Goal: Task Accomplishment & Management: Manage account settings

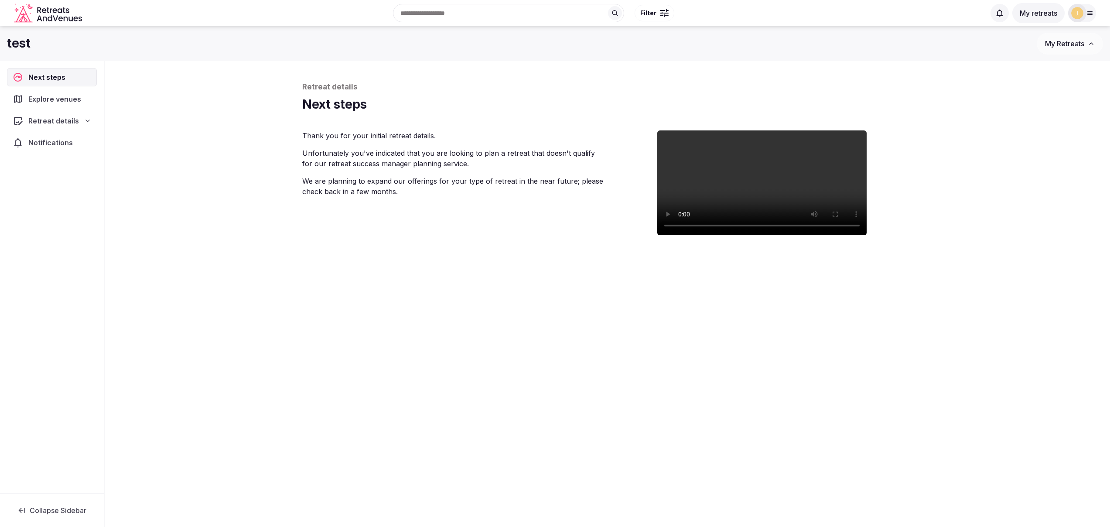
click at [54, 18] on icon "Retreats and Venues company logo" at bounding box center [49, 13] width 70 height 20
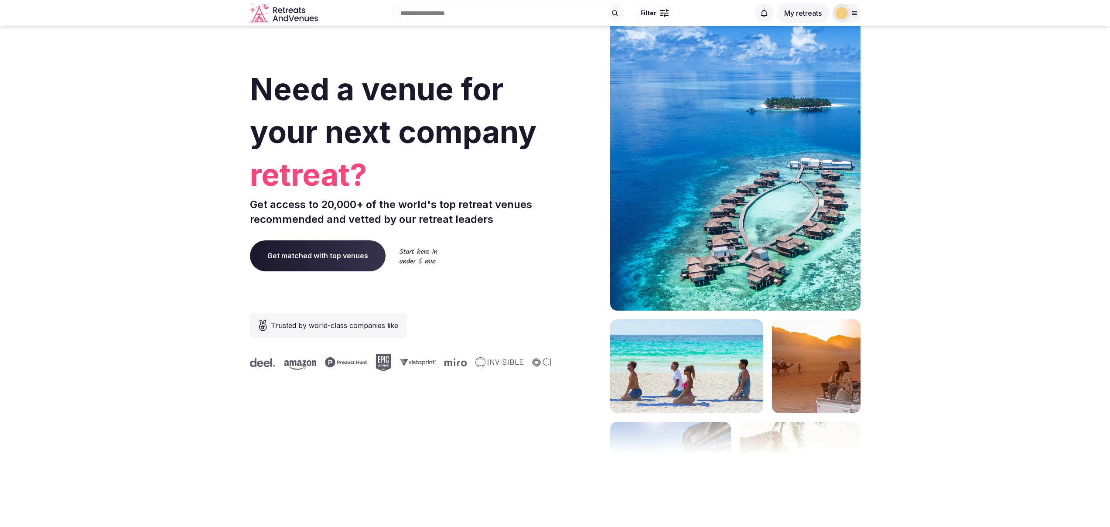
click at [852, 12] on icon at bounding box center [854, 13] width 7 height 7
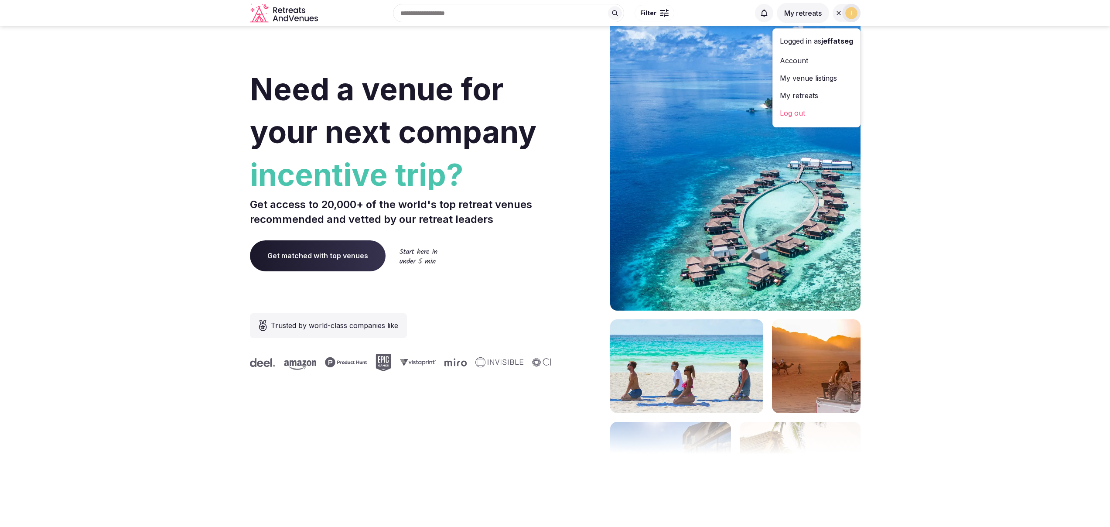
click at [804, 63] on link "Account" at bounding box center [816, 61] width 73 height 14
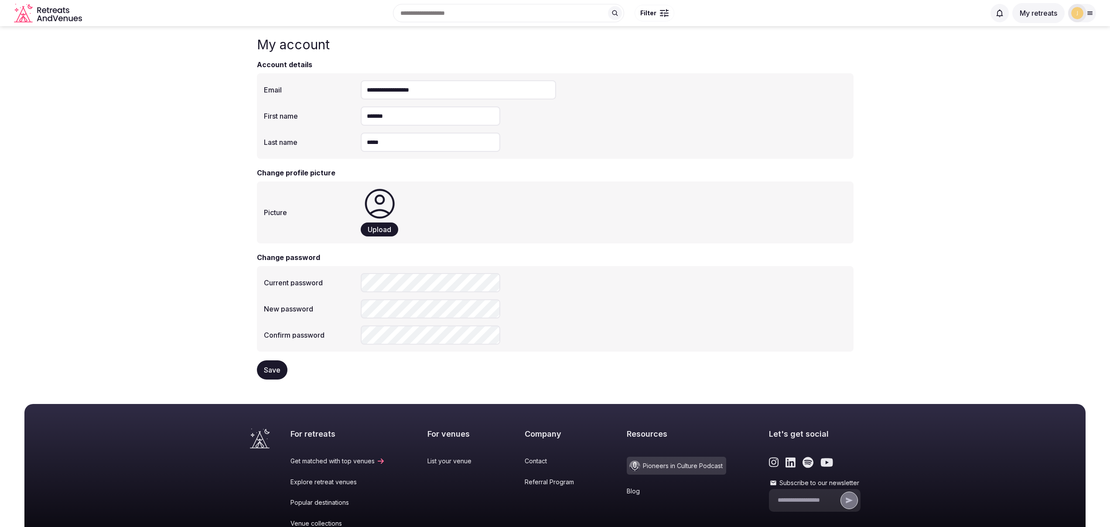
click at [661, 15] on div at bounding box center [661, 15] width 3 height 1
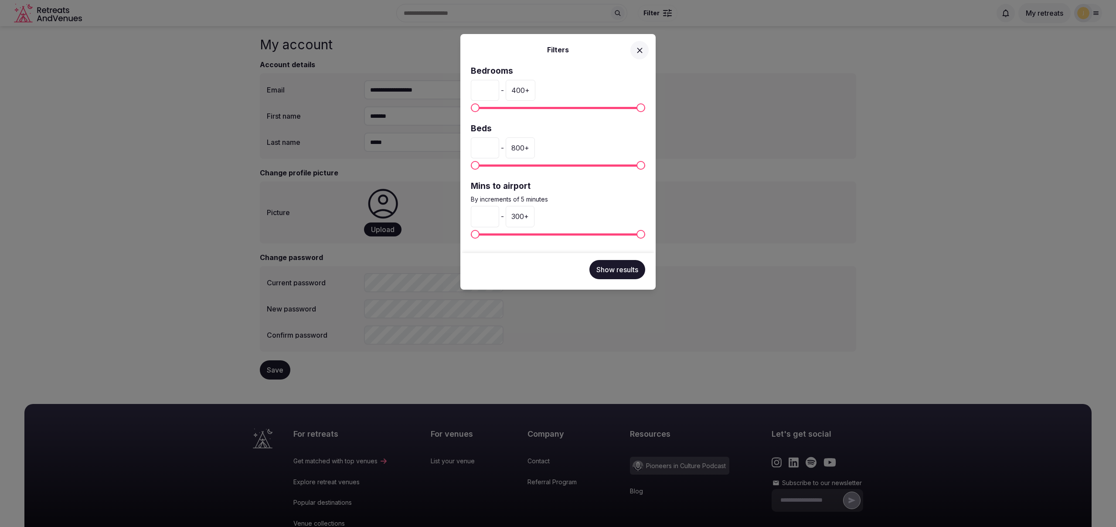
click at [748, 85] on div "Filters Bedrooms * - 400 + Beds * - 800 + Mins to airport By increments of 5 mi…" at bounding box center [558, 263] width 1116 height 527
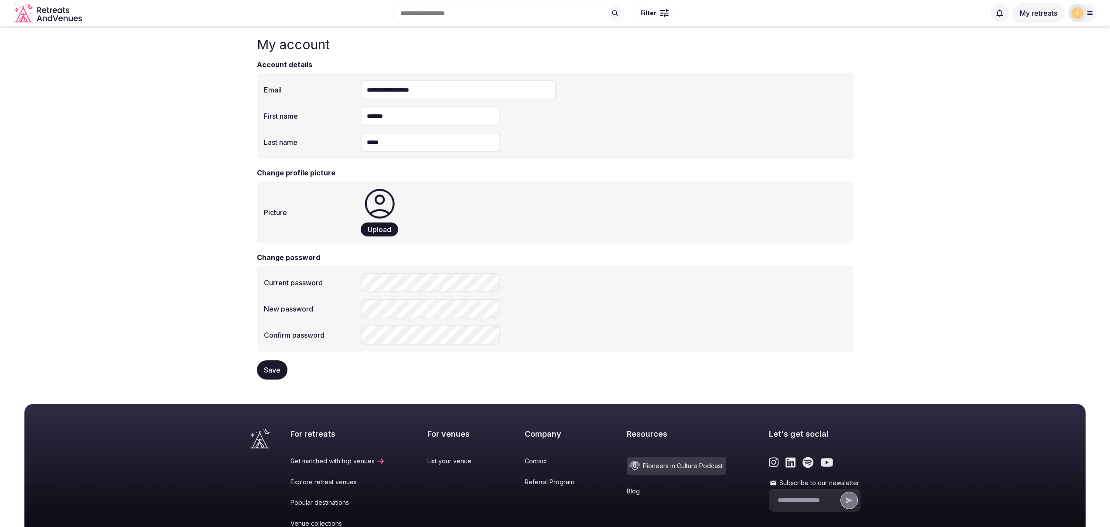
click at [1083, 17] on div at bounding box center [1077, 13] width 18 height 18
click at [1047, 78] on link "My venue listings" at bounding box center [1051, 78] width 73 height 14
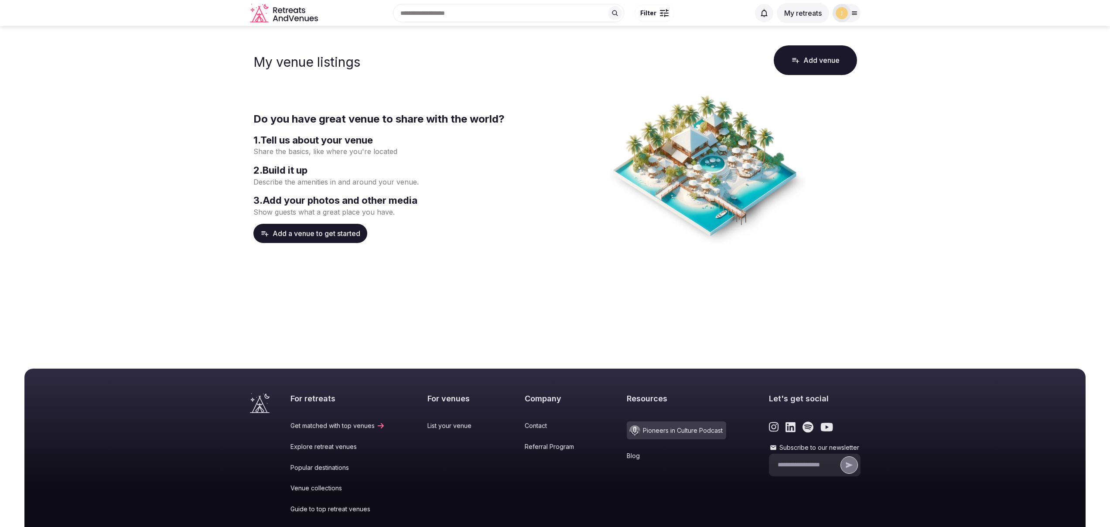
click at [853, 10] on icon at bounding box center [854, 13] width 7 height 7
click at [809, 97] on link "My retreats" at bounding box center [816, 96] width 73 height 14
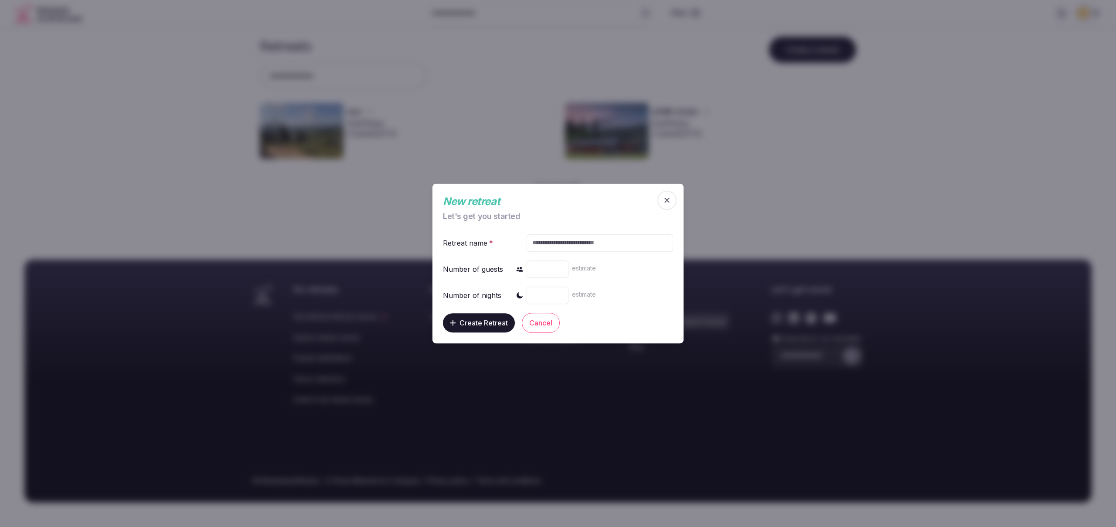
click at [666, 199] on icon "button" at bounding box center [666, 199] width 5 height 5
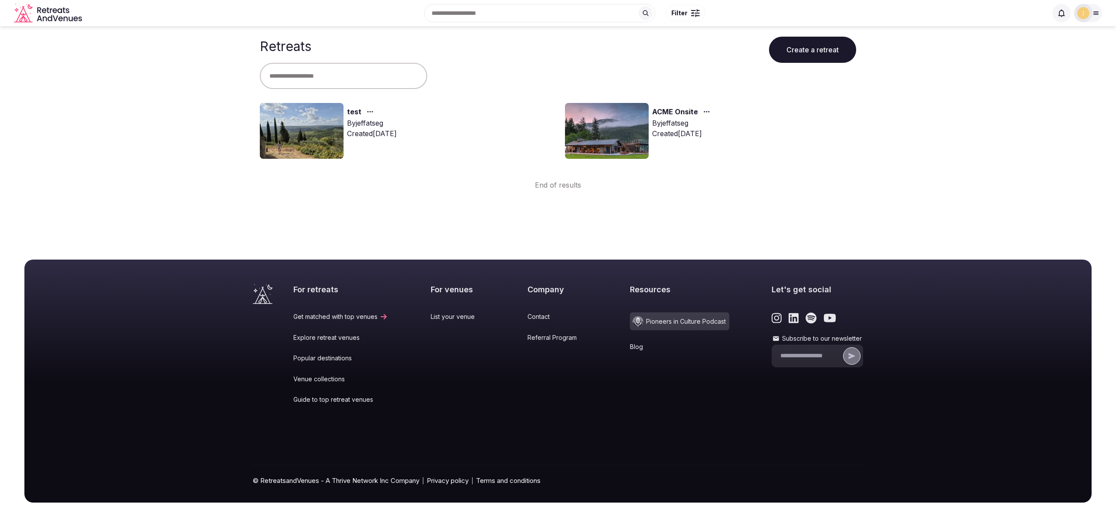
click at [1094, 13] on icon at bounding box center [1096, 13] width 5 height 3
click at [1058, 94] on link "My retreats" at bounding box center [1057, 96] width 73 height 14
click at [1042, 95] on link "My retreats" at bounding box center [1057, 96] width 73 height 14
click at [925, 143] on main "Retreats Create a retreat test By jeffatseg Created Sep 16th, 2025 ACME Onsite …" at bounding box center [558, 108] width 1116 height 164
click at [1035, 62] on link "Account" at bounding box center [1057, 61] width 73 height 14
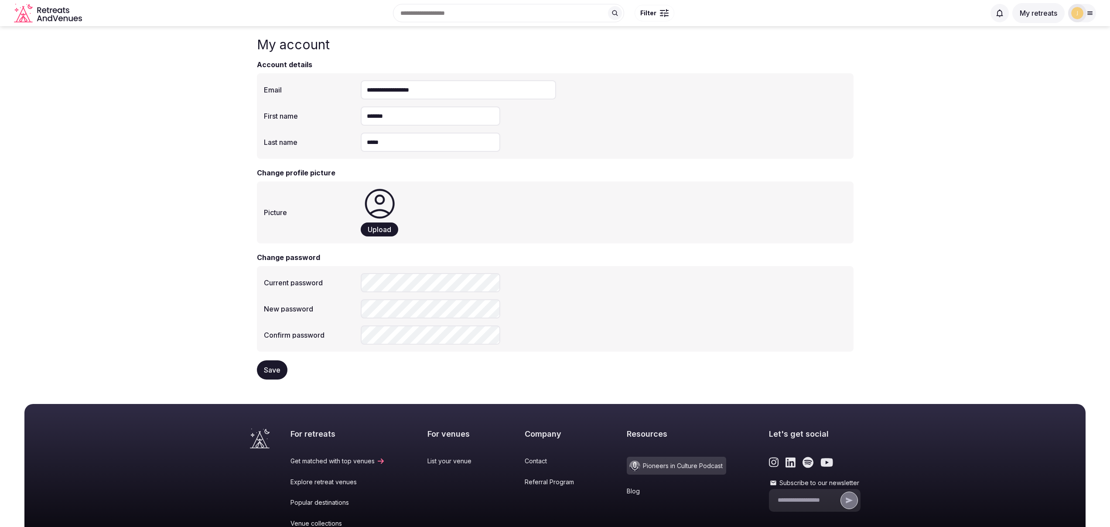
click at [1086, 11] on div at bounding box center [1077, 13] width 18 height 18
click at [1045, 97] on link "My retreats" at bounding box center [1051, 96] width 73 height 14
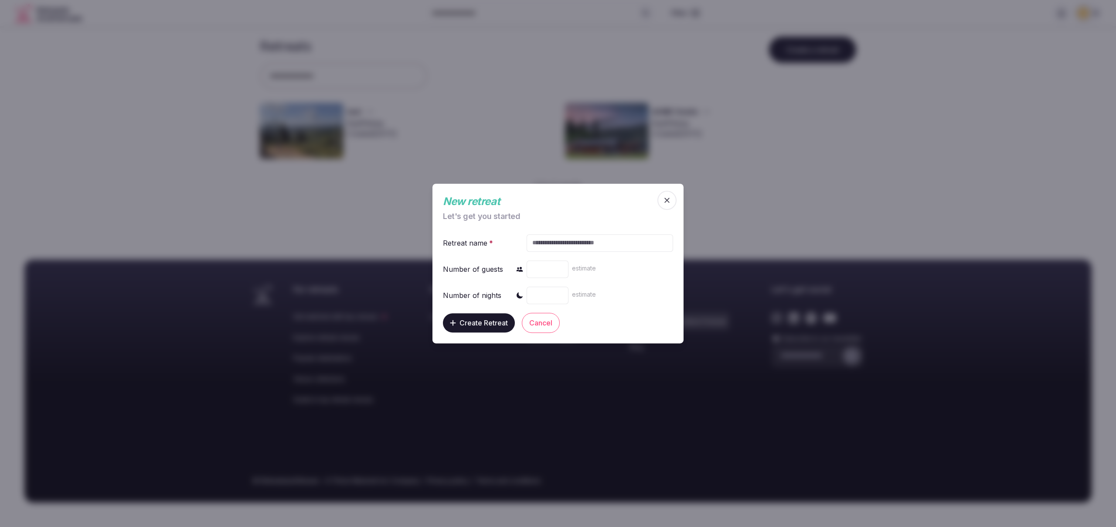
click at [837, 218] on div at bounding box center [558, 263] width 1116 height 527
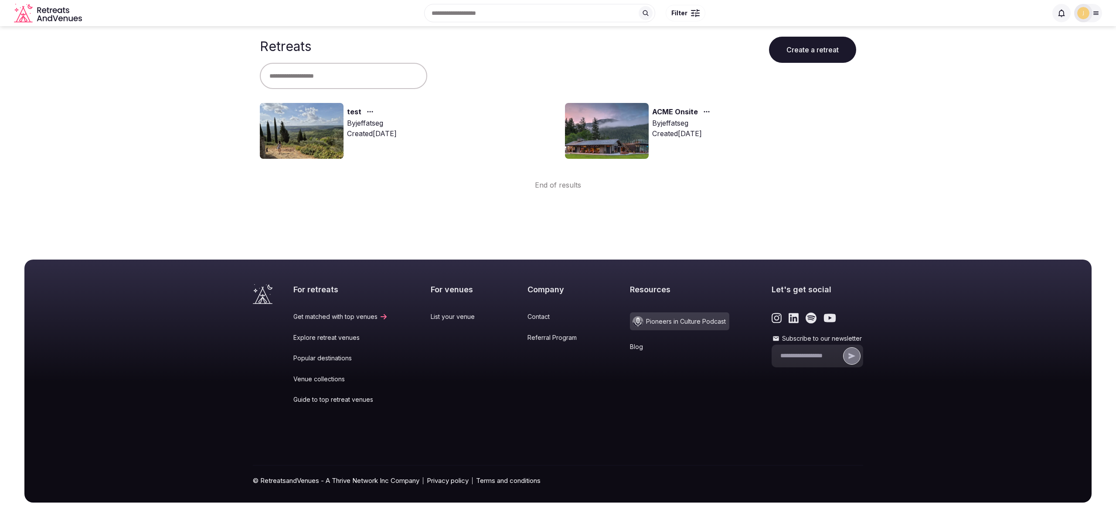
click at [1085, 15] on img at bounding box center [1083, 13] width 12 height 12
click at [1049, 63] on link "Account" at bounding box center [1057, 61] width 73 height 14
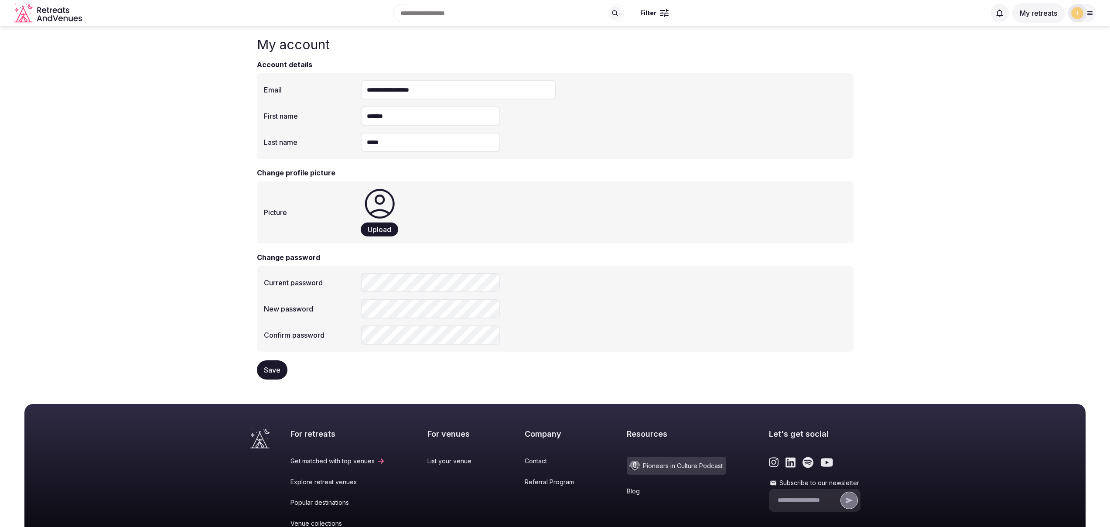
click at [1085, 13] on div at bounding box center [1077, 13] width 18 height 18
click at [1054, 95] on link "My retreats" at bounding box center [1051, 96] width 73 height 14
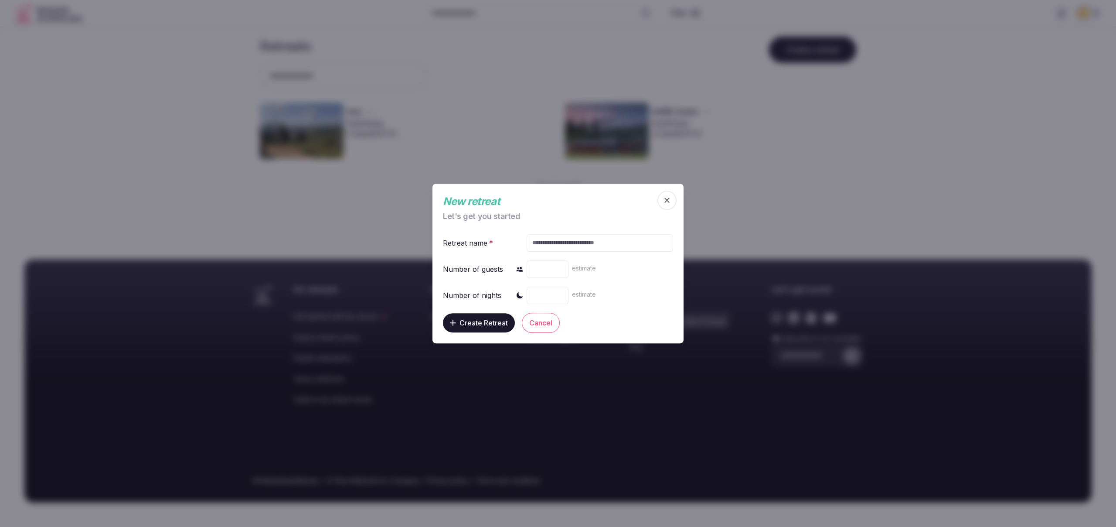
click at [661, 198] on span "button" at bounding box center [666, 200] width 19 height 19
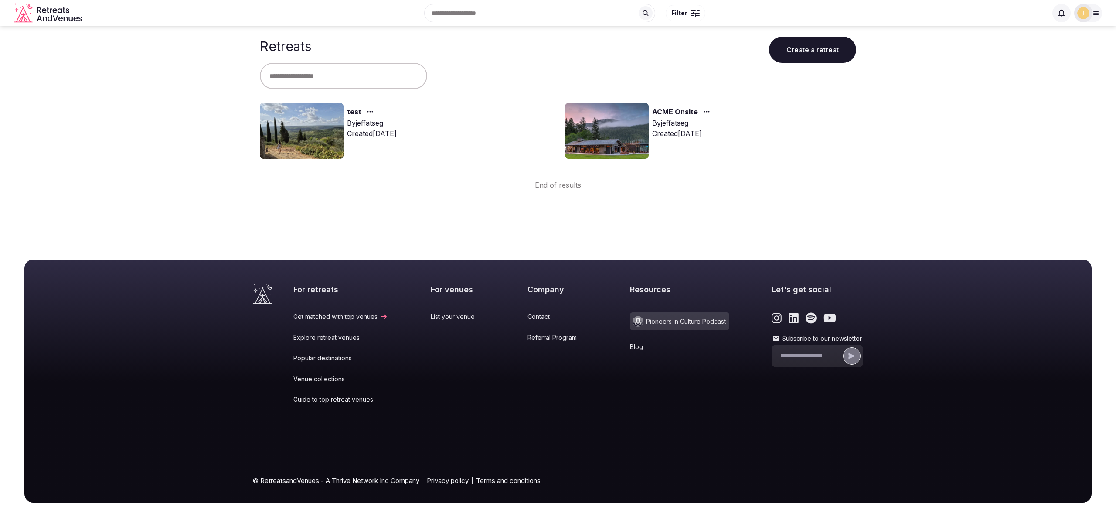
click at [1089, 15] on img at bounding box center [1083, 13] width 12 height 12
click at [1042, 60] on link "Account" at bounding box center [1057, 61] width 73 height 14
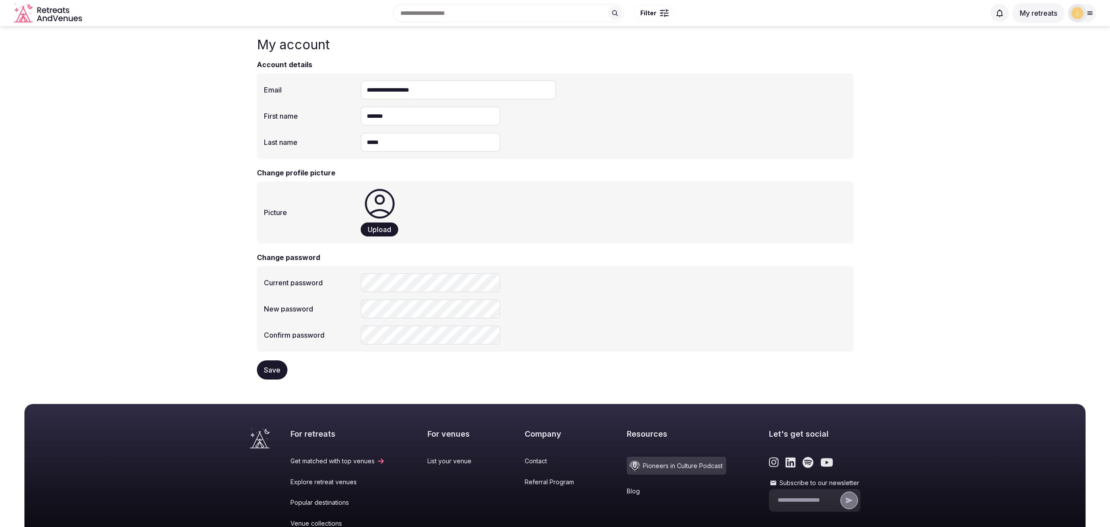
click at [1088, 13] on icon at bounding box center [1089, 13] width 7 height 7
click at [1042, 78] on link "My venue listings" at bounding box center [1051, 78] width 73 height 14
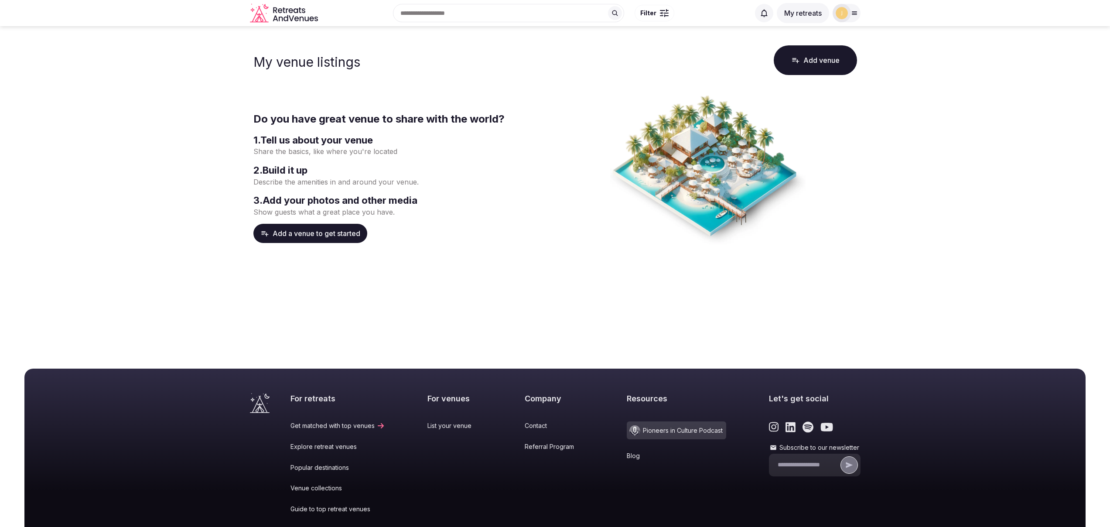
click at [855, 13] on icon at bounding box center [854, 13] width 7 height 7
click at [825, 77] on link "My venue listings" at bounding box center [816, 78] width 73 height 14
click at [804, 96] on link "My retreats" at bounding box center [816, 96] width 73 height 14
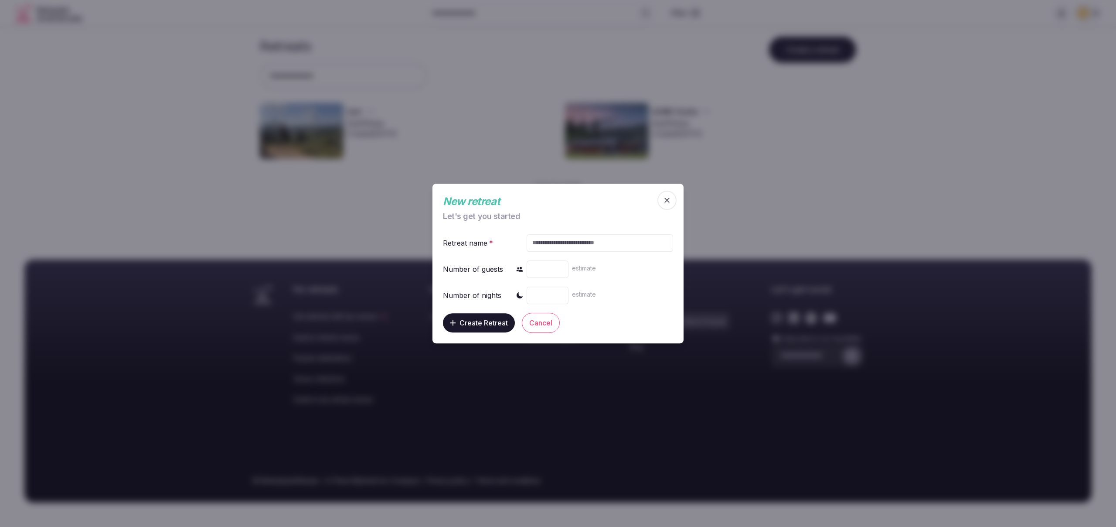
click at [666, 199] on icon "button" at bounding box center [666, 199] width 5 height 5
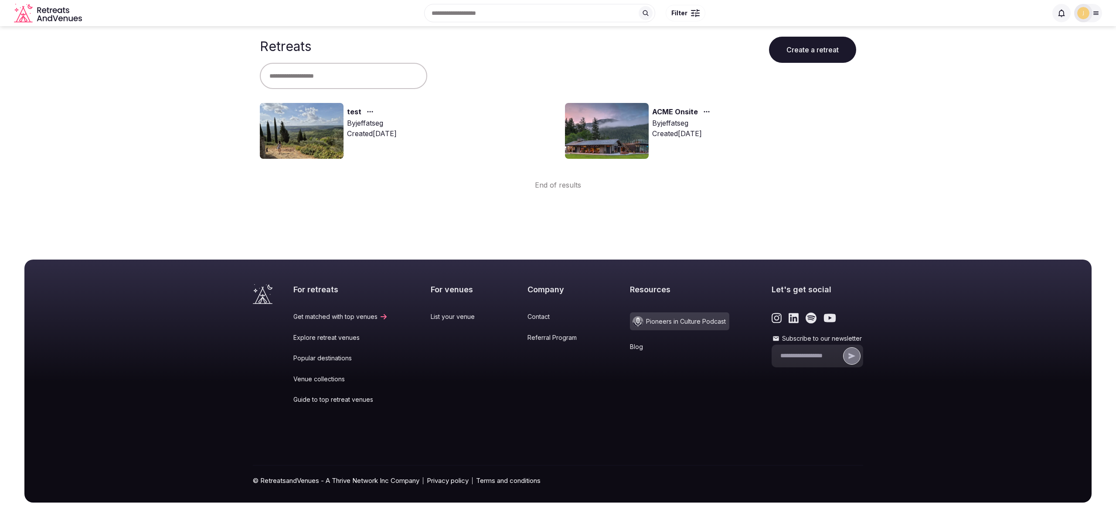
click at [1089, 14] on img at bounding box center [1083, 13] width 12 height 12
click at [1032, 97] on link "My retreats" at bounding box center [1057, 96] width 73 height 14
click at [1033, 97] on link "My retreats" at bounding box center [1057, 96] width 73 height 14
click at [854, 215] on body "Search Popular Destinations Toscana, Italy Riviera Maya, Mexico Indonesia, Bali…" at bounding box center [558, 263] width 1116 height 527
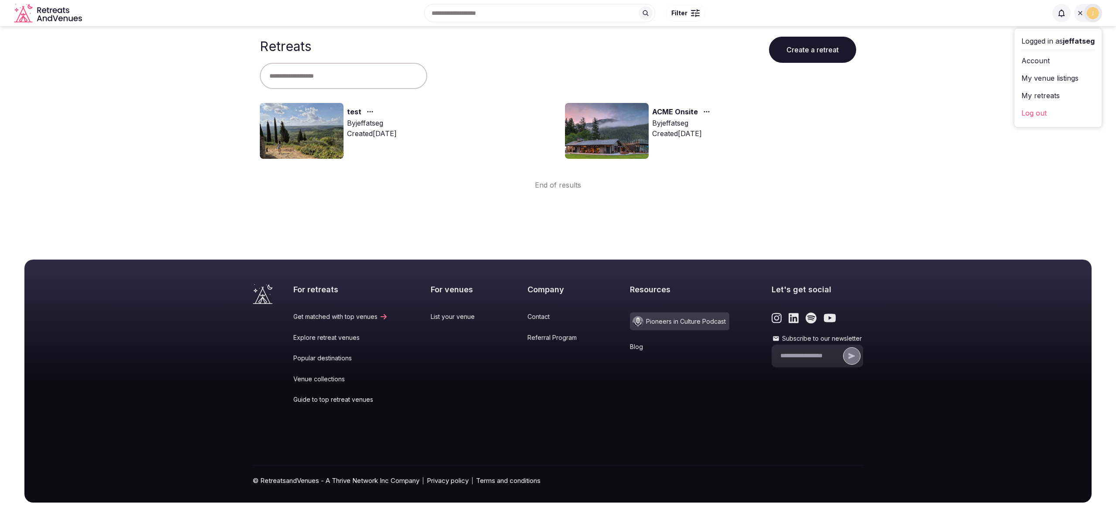
click at [969, 188] on main "Retreats Create a retreat test By jeffatseg Created Sep 16th, 2025 ACME Onsite …" at bounding box center [558, 108] width 1116 height 164
click at [1048, 191] on body "Search Popular Destinations Toscana, Italy Riviera Maya, Mexico Indonesia, Bali…" at bounding box center [558, 263] width 1116 height 527
click at [1078, 13] on icon at bounding box center [1080, 13] width 7 height 7
click at [1093, 15] on icon at bounding box center [1096, 13] width 7 height 7
click at [916, 158] on main "Retreats Create a retreat test By jeffatseg Created Sep 16th, 2025 ACME Onsite …" at bounding box center [558, 108] width 1116 height 164
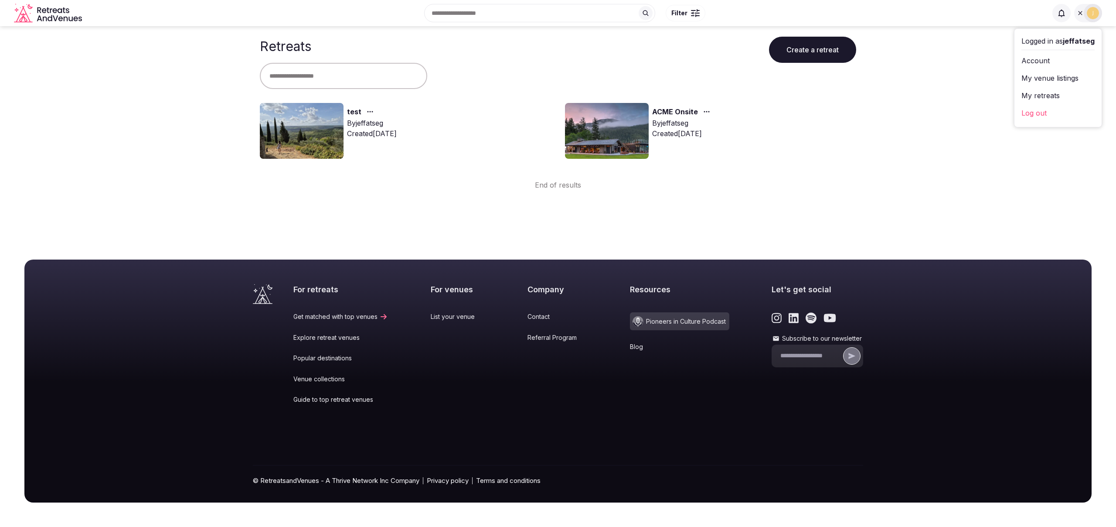
click at [757, 227] on body "Search Popular Destinations Toscana, Italy Riviera Maya, Mexico Indonesia, Bali…" at bounding box center [558, 263] width 1116 height 527
click at [848, 212] on body "Search Popular Destinations Toscana, Italy Riviera Maya, Mexico Indonesia, Bali…" at bounding box center [558, 263] width 1116 height 527
click at [890, 195] on body "Search Popular Destinations Toscana, Italy Riviera Maya, Mexico Indonesia, Bali…" at bounding box center [558, 263] width 1116 height 527
click at [706, 205] on body "Search Popular Destinations Toscana, Italy Riviera Maya, Mexico Indonesia, Bali…" at bounding box center [558, 263] width 1116 height 527
click at [889, 181] on main "Retreats Create a retreat test By jeffatseg Created Sep 16th, 2025 ACME Onsite …" at bounding box center [558, 108] width 1116 height 164
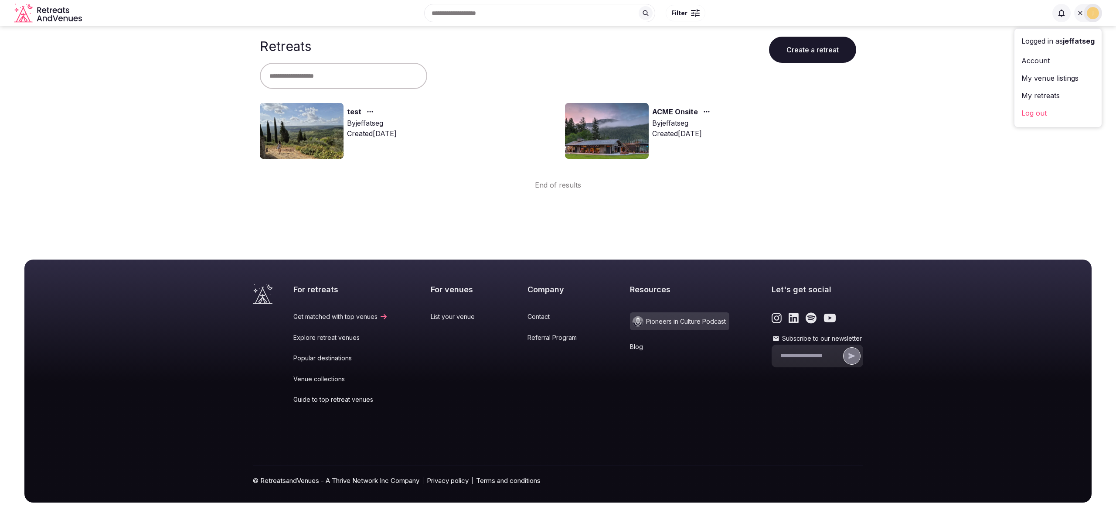
click at [54, 15] on icon "Retreats and Venues company logo" at bounding box center [49, 13] width 70 height 20
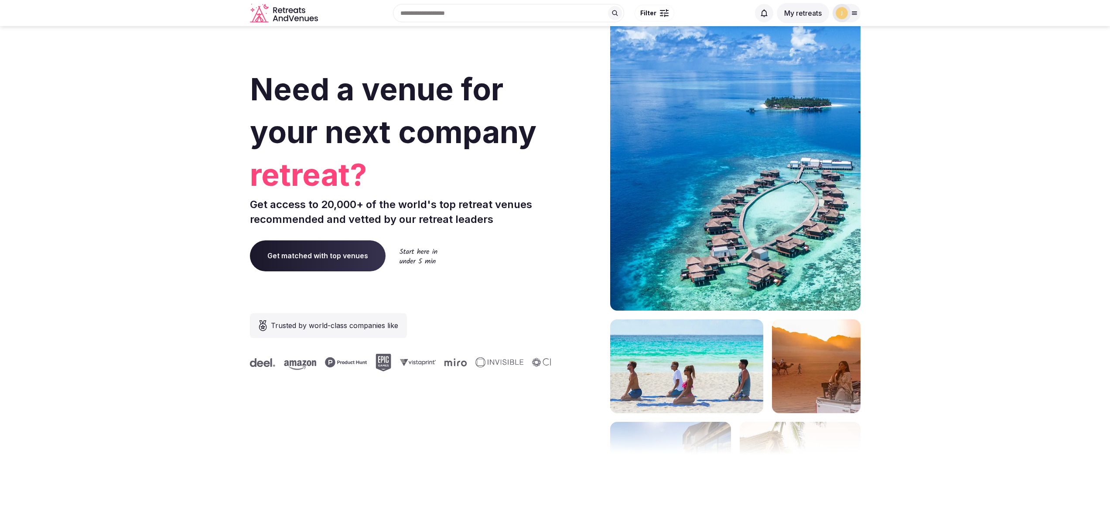
click at [854, 13] on icon at bounding box center [854, 13] width 7 height 7
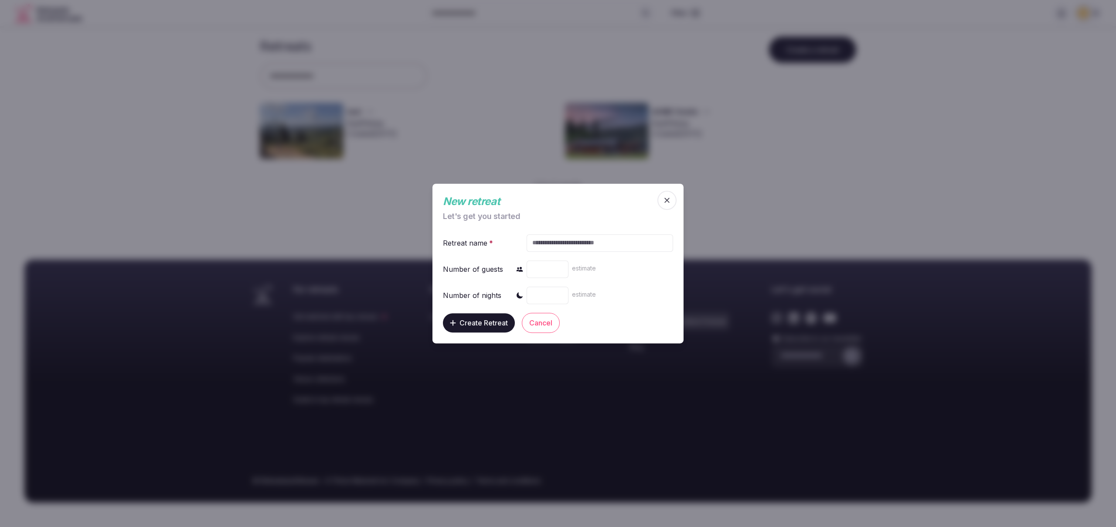
click at [667, 204] on icon "button" at bounding box center [667, 200] width 9 height 9
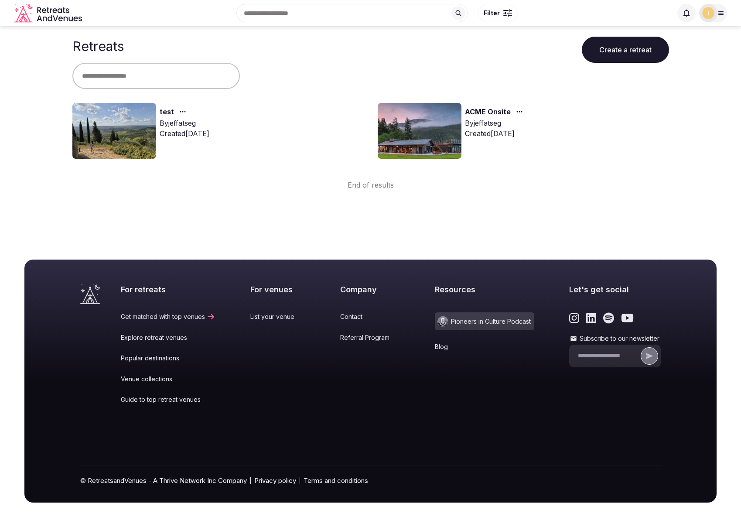
click at [722, 14] on icon at bounding box center [720, 13] width 7 height 7
click at [616, 214] on body "Search Popular Destinations Toscana, Italy Riviera Maya, Mexico Indonesia, Bali…" at bounding box center [370, 263] width 741 height 527
click at [622, 203] on body "Search Popular Destinations Toscana, Italy Riviera Maya, Mexico Indonesia, Bali…" at bounding box center [370, 263] width 741 height 527
click at [713, 16] on img at bounding box center [718, 13] width 12 height 12
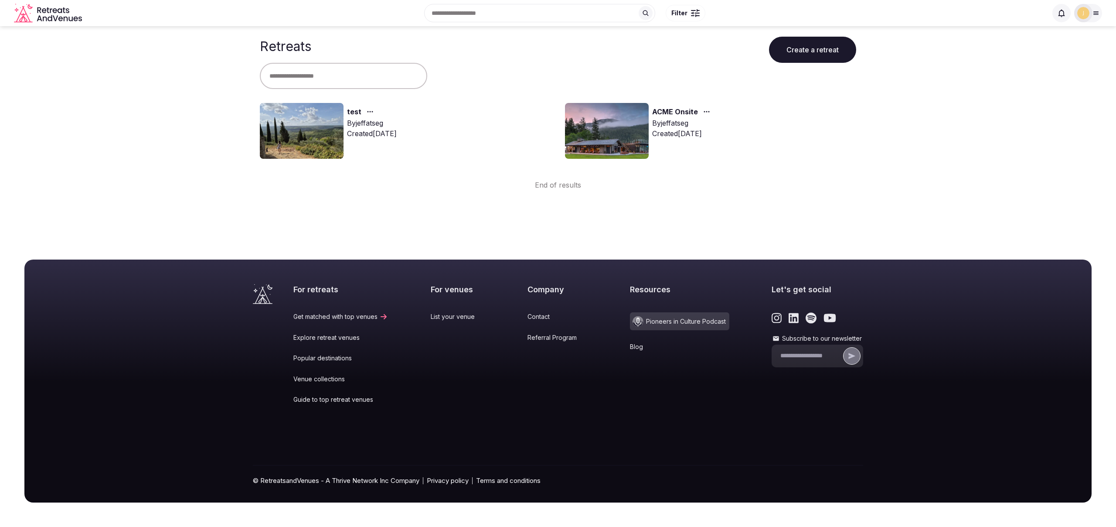
click at [603, 135] on img at bounding box center [607, 131] width 84 height 56
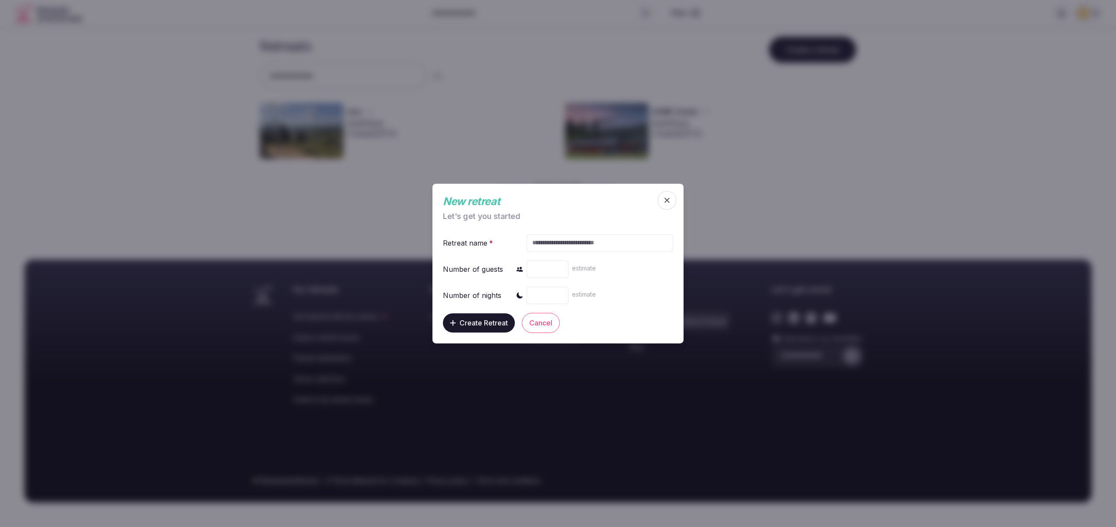
click at [665, 197] on icon "button" at bounding box center [667, 200] width 9 height 9
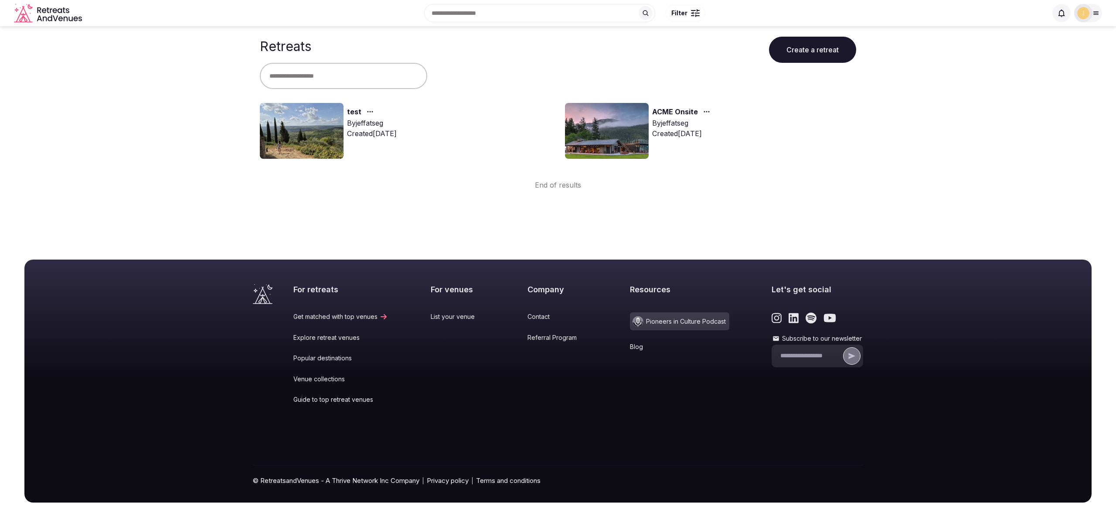
click at [1097, 10] on icon at bounding box center [1096, 13] width 7 height 7
click at [952, 160] on main "Retreats Create a retreat test By jeffatseg Created Sep 16th, 2025 ACME Onsite …" at bounding box center [558, 108] width 1116 height 164
click at [880, 201] on body "Search Popular Destinations Toscana, Italy Riviera Maya, Mexico Indonesia, Bali…" at bounding box center [558, 263] width 1116 height 527
click at [1092, 14] on img at bounding box center [1093, 13] width 12 height 12
click at [1093, 12] on icon at bounding box center [1096, 13] width 7 height 7
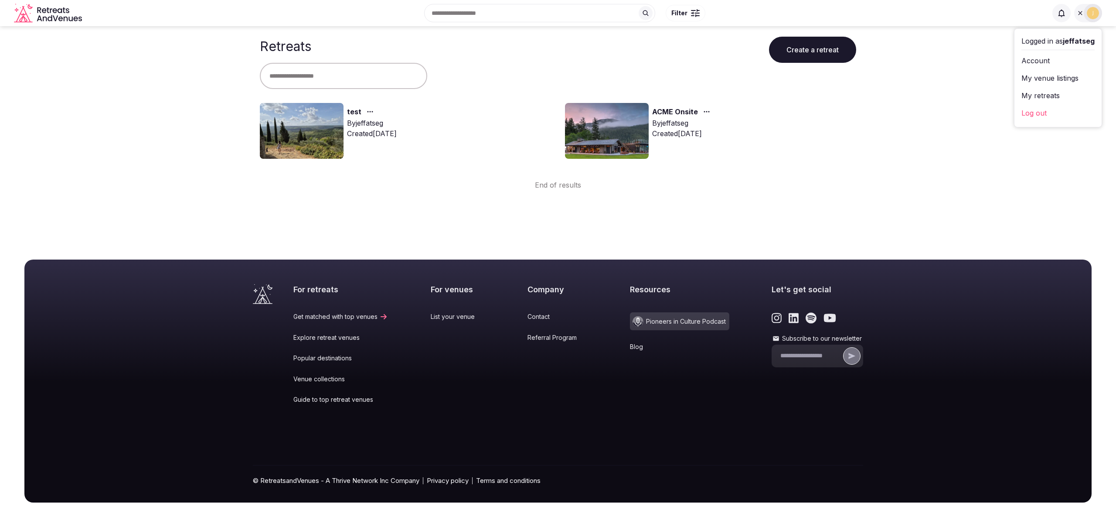
click at [1044, 112] on link "Log out" at bounding box center [1057, 113] width 73 height 14
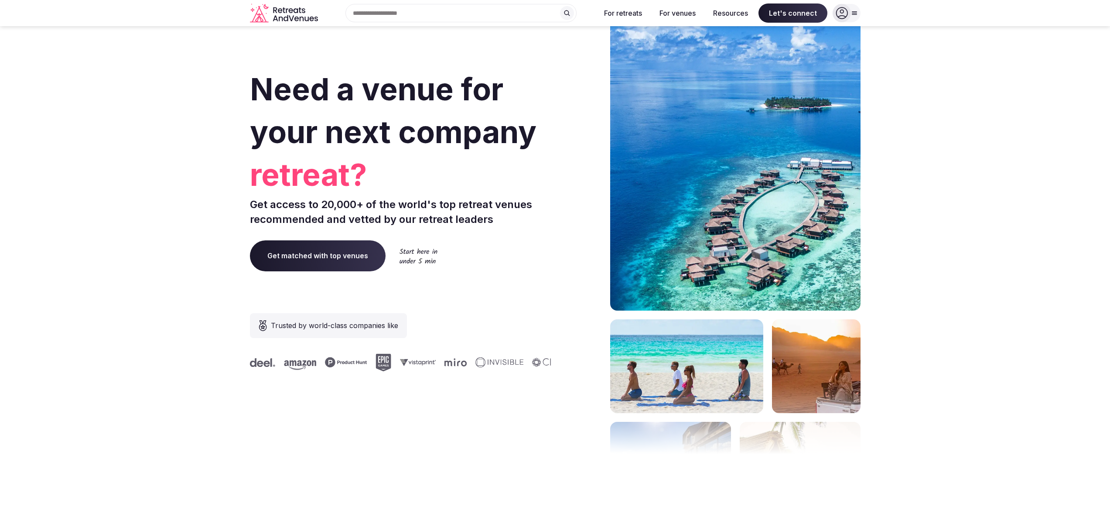
click at [855, 14] on icon at bounding box center [854, 13] width 7 height 7
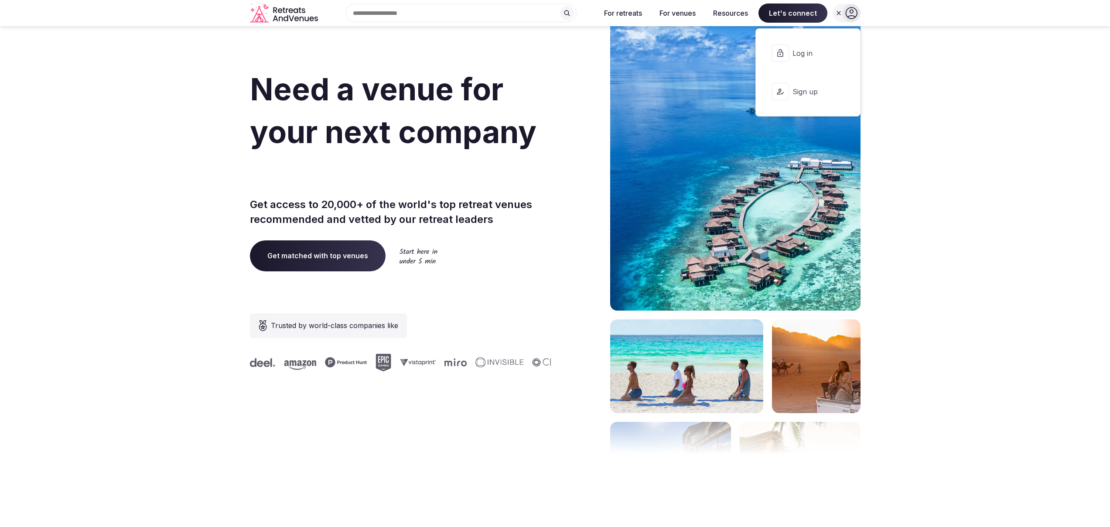
click at [821, 56] on span "Log in" at bounding box center [813, 53] width 42 height 10
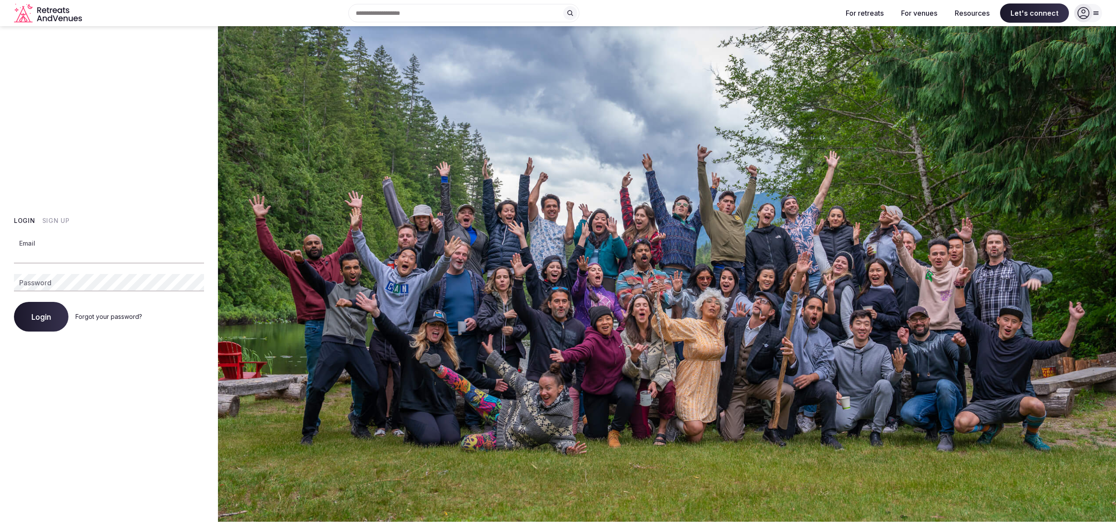
click at [92, 257] on input "Email" at bounding box center [109, 254] width 190 height 17
type input "**********"
click at [14, 302] on button "Login" at bounding box center [41, 317] width 54 height 30
click at [113, 379] on div "**********" at bounding box center [109, 273] width 218 height 495
click at [133, 396] on div "**********" at bounding box center [109, 273] width 218 height 495
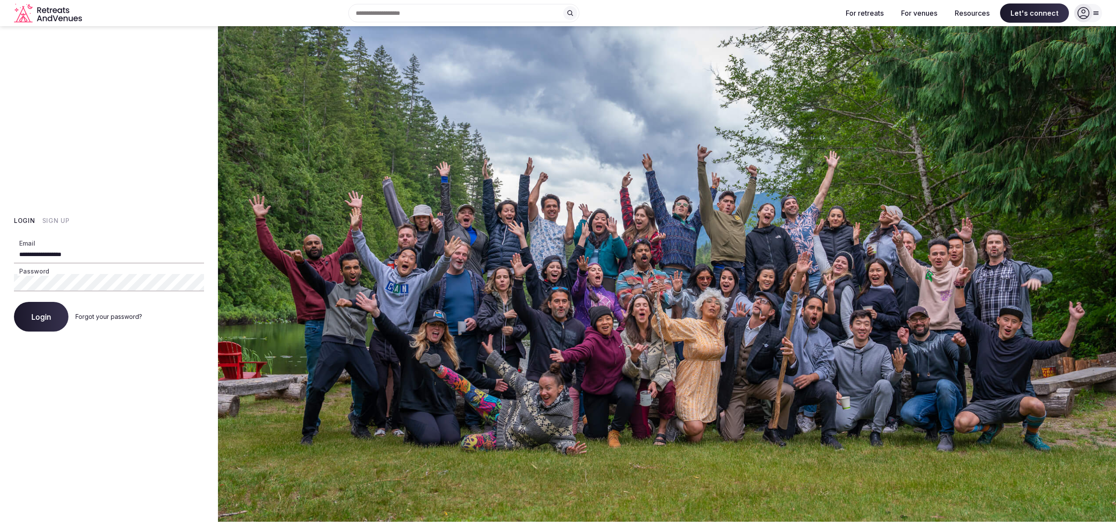
click at [114, 259] on input "**********" at bounding box center [109, 254] width 190 height 17
click at [196, 355] on div "**********" at bounding box center [109, 273] width 218 height 495
click at [146, 258] on input "**********" at bounding box center [109, 254] width 190 height 17
click at [146, 256] on input "**********" at bounding box center [109, 254] width 190 height 17
click at [185, 334] on div "**********" at bounding box center [109, 273] width 218 height 495
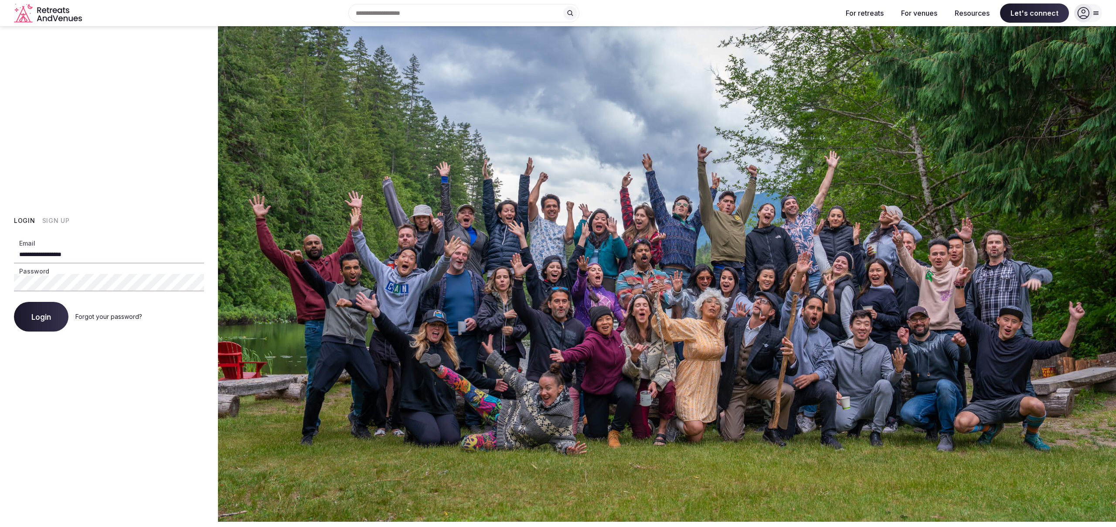
click at [133, 254] on input "**********" at bounding box center [109, 254] width 190 height 17
click at [46, 318] on span "Login" at bounding box center [41, 316] width 20 height 9
click at [14, 302] on button "Login" at bounding box center [41, 317] width 54 height 30
click at [37, 258] on input "Email" at bounding box center [109, 254] width 190 height 17
type input "**********"
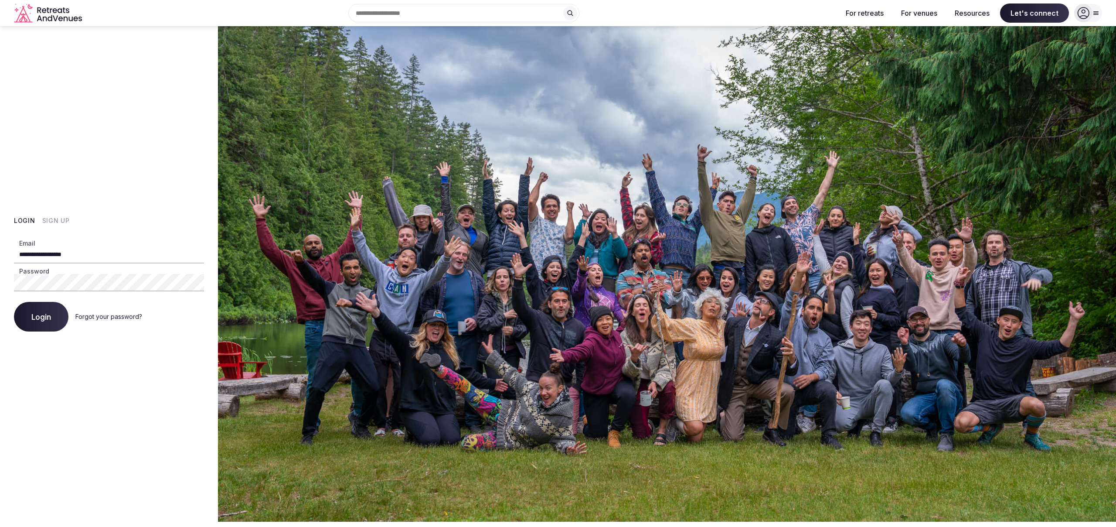
click at [14, 302] on button "Login" at bounding box center [41, 317] width 54 height 30
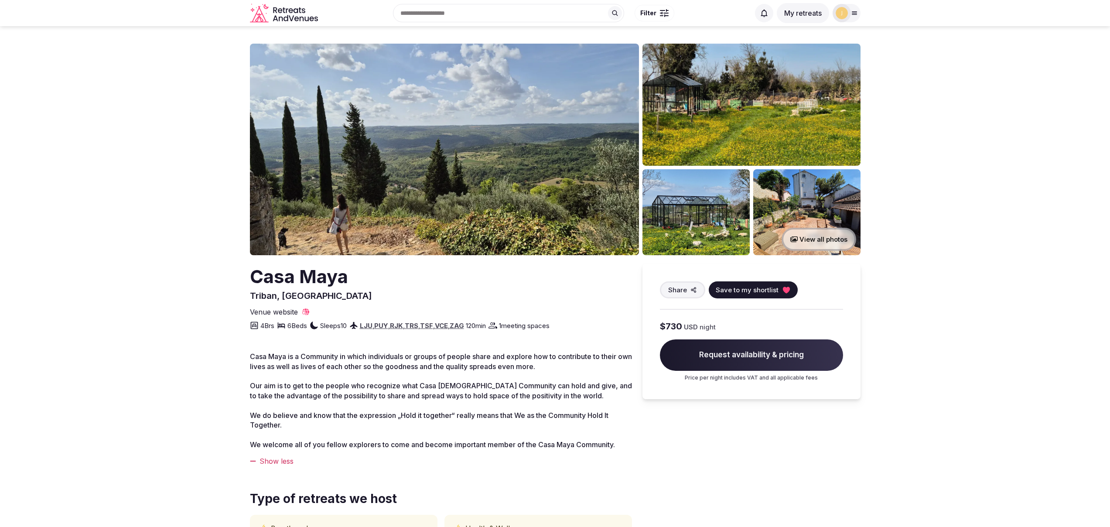
click at [854, 16] on icon at bounding box center [854, 13] width 7 height 7
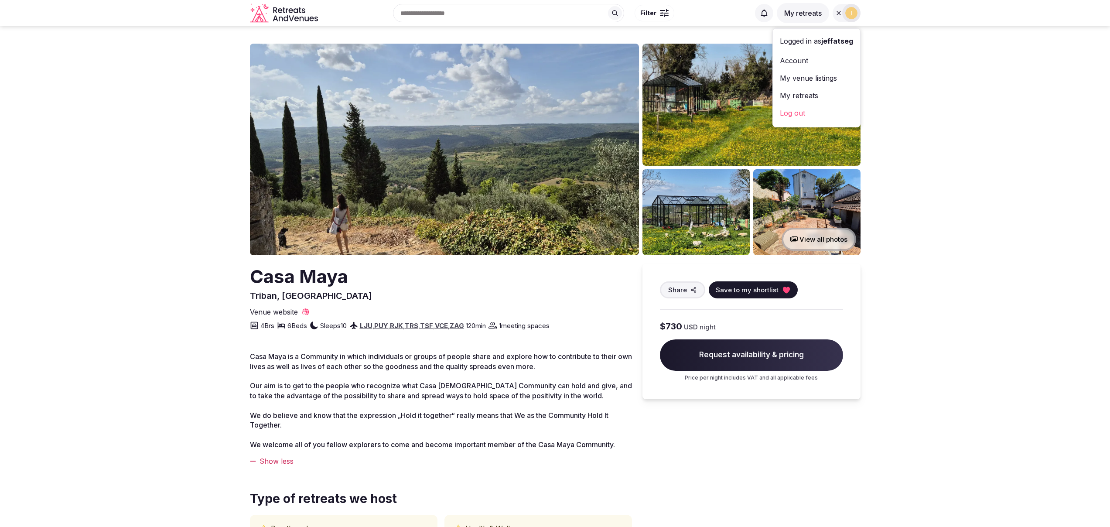
click at [817, 94] on link "My retreats" at bounding box center [816, 96] width 73 height 14
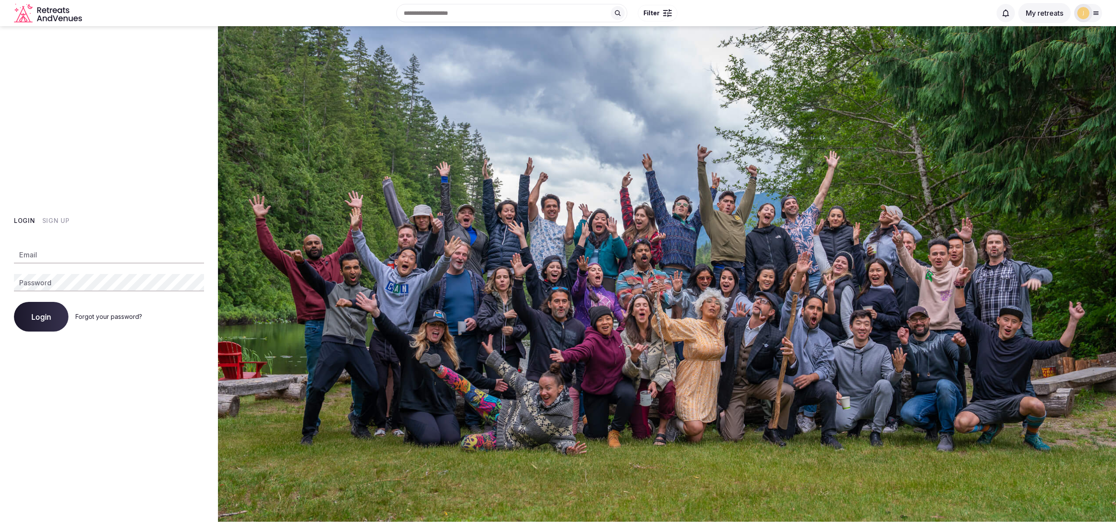
click at [53, 250] on input "Email" at bounding box center [109, 254] width 190 height 17
type input "**********"
click at [14, 302] on button "Login" at bounding box center [41, 317] width 54 height 30
click at [38, 317] on span "Login" at bounding box center [41, 316] width 20 height 9
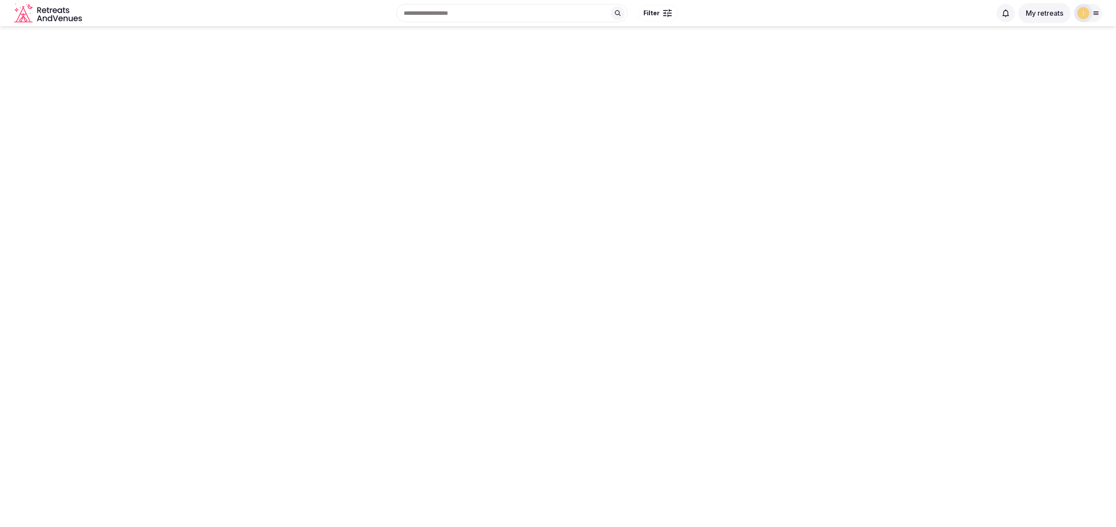
drag, startPoint x: 470, startPoint y: 288, endPoint x: 718, endPoint y: 251, distance: 251.2
click at [717, 249] on body "Search Popular Destinations Toscana, Italy Riviera Maya, Mexico Indonesia, Bali…" at bounding box center [558, 263] width 1116 height 527
drag, startPoint x: 783, startPoint y: 154, endPoint x: 788, endPoint y: 378, distance: 224.2
click at [788, 377] on body "Search Popular Destinations Toscana, Italy Riviera Maya, Mexico Indonesia, Bali…" at bounding box center [558, 263] width 1116 height 527
click at [1093, 14] on icon at bounding box center [1096, 13] width 7 height 7
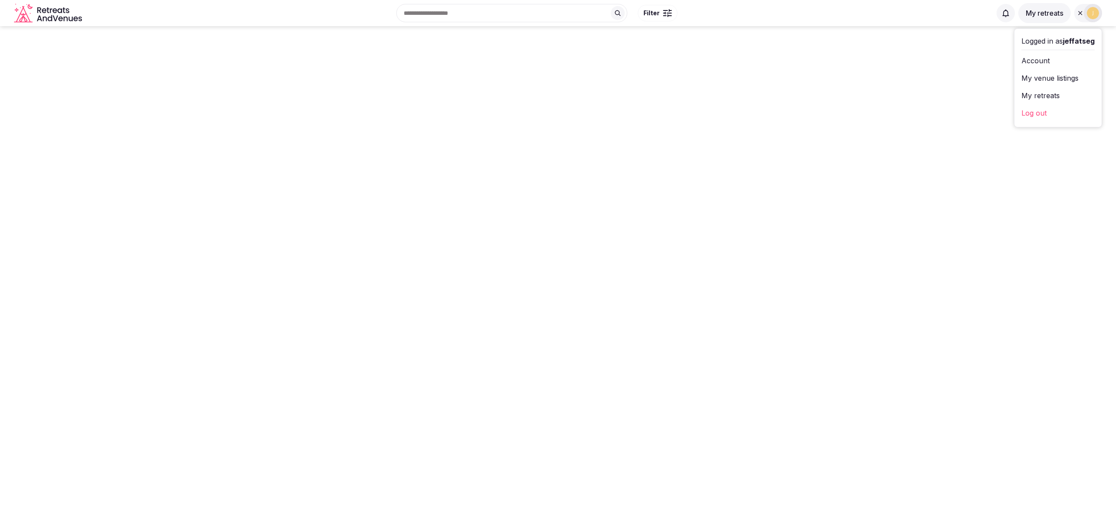
click at [908, 272] on body "Search Popular Destinations Toscana, Italy Riviera Maya, Mexico Indonesia, Bali…" at bounding box center [558, 263] width 1116 height 527
click at [959, 262] on body "Search Popular Destinations Toscana, Italy Riviera Maya, Mexico Indonesia, Bali…" at bounding box center [558, 263] width 1116 height 527
click at [938, 142] on body "Search Popular Destinations Toscana, Italy Riviera Maya, Mexico Indonesia, Bali…" at bounding box center [558, 263] width 1116 height 527
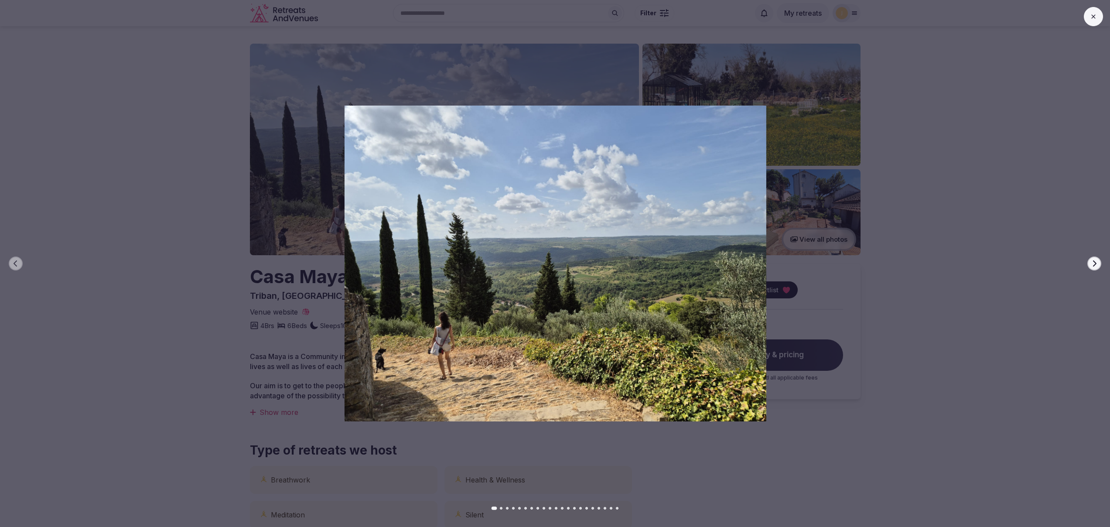
click at [845, 390] on img at bounding box center [555, 264] width 776 height 316
click at [96, 114] on div at bounding box center [551, 264] width 1117 height 316
click at [1093, 18] on icon at bounding box center [1093, 16] width 7 height 7
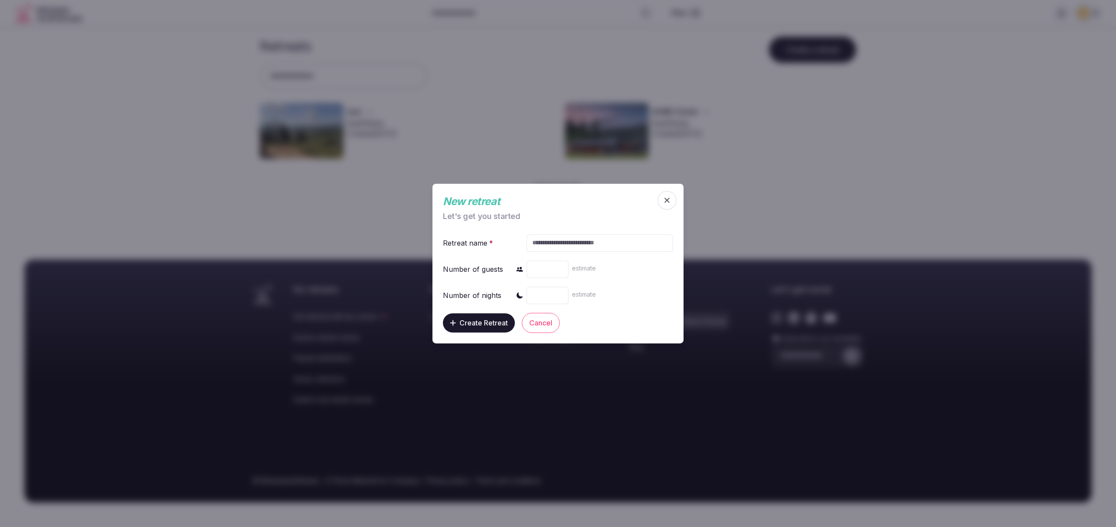
click at [664, 201] on icon "button" at bounding box center [667, 200] width 9 height 9
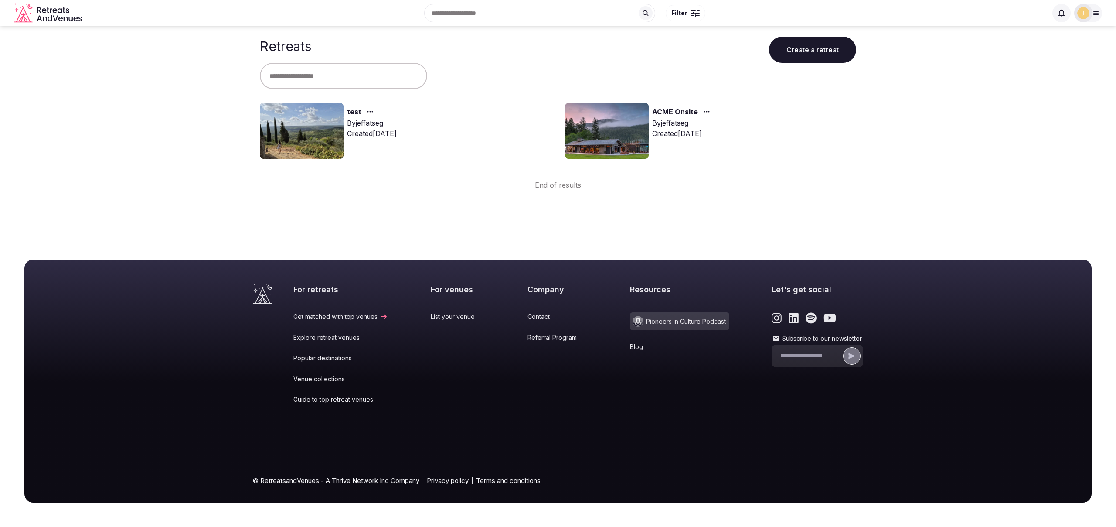
click at [617, 134] on img at bounding box center [607, 131] width 84 height 56
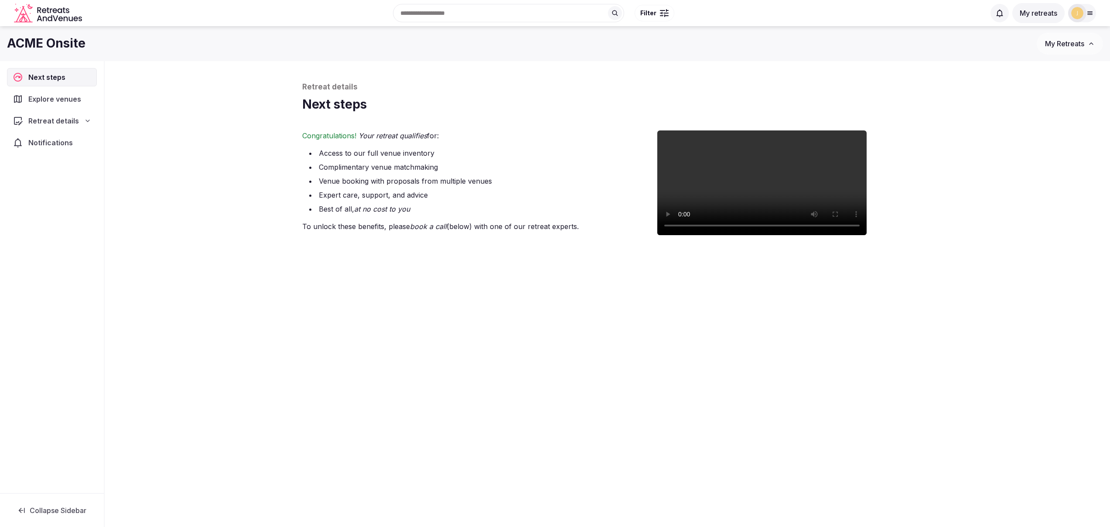
click at [48, 99] on span "Explore venues" at bounding box center [56, 99] width 56 height 10
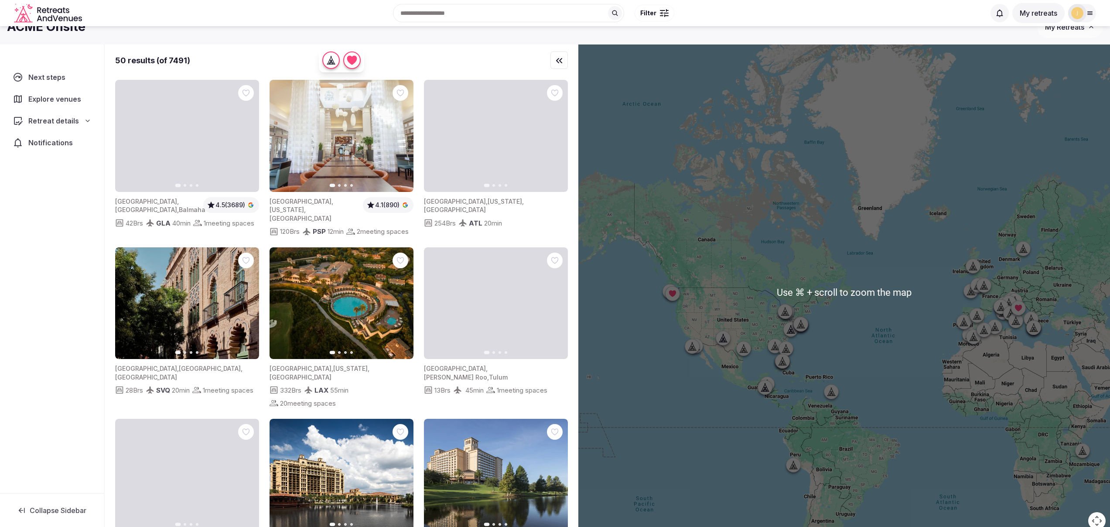
scroll to position [16, 0]
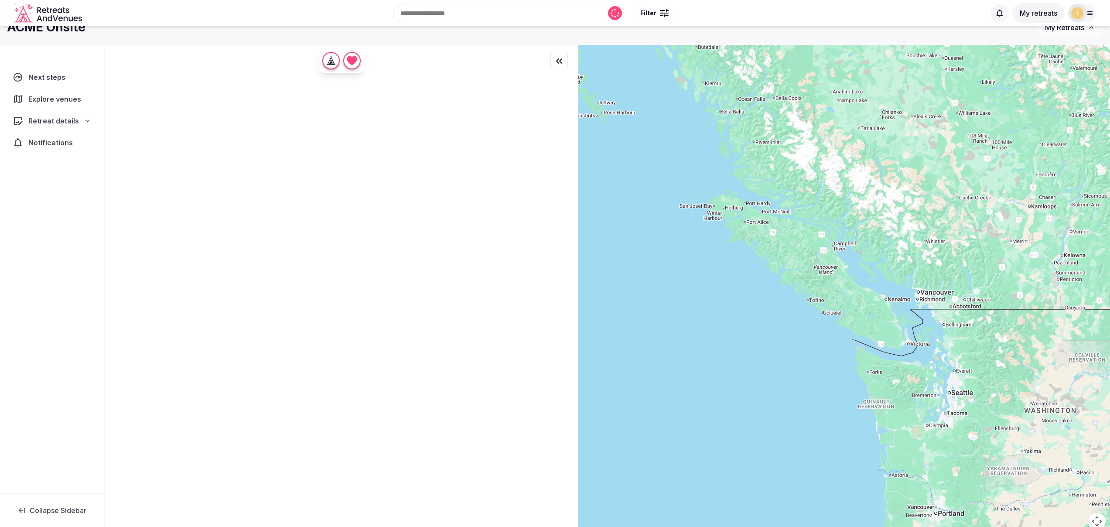
drag, startPoint x: 751, startPoint y: 229, endPoint x: 804, endPoint y: 389, distance: 169.0
click at [804, 389] on div at bounding box center [843, 292] width 531 height 495
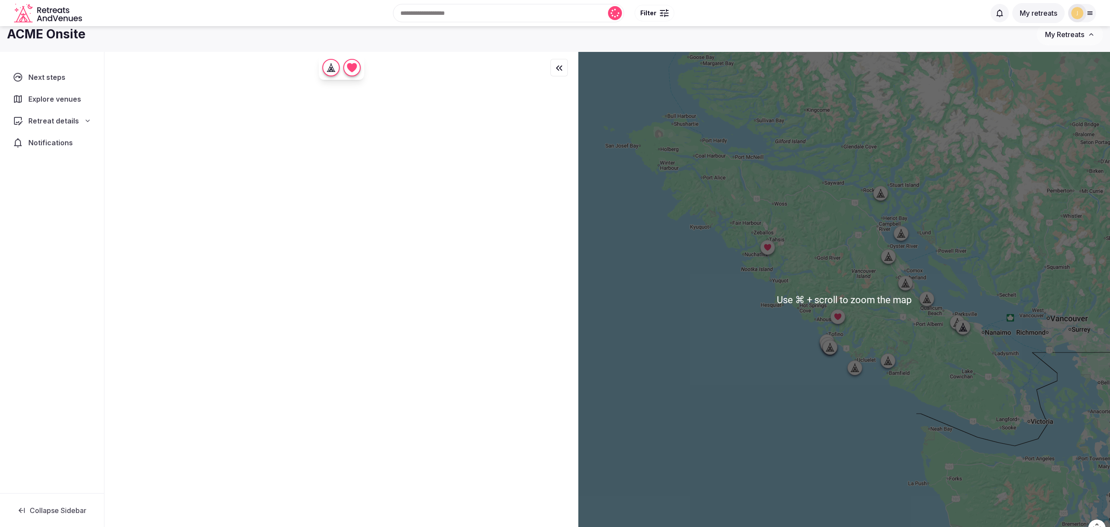
scroll to position [0, 0]
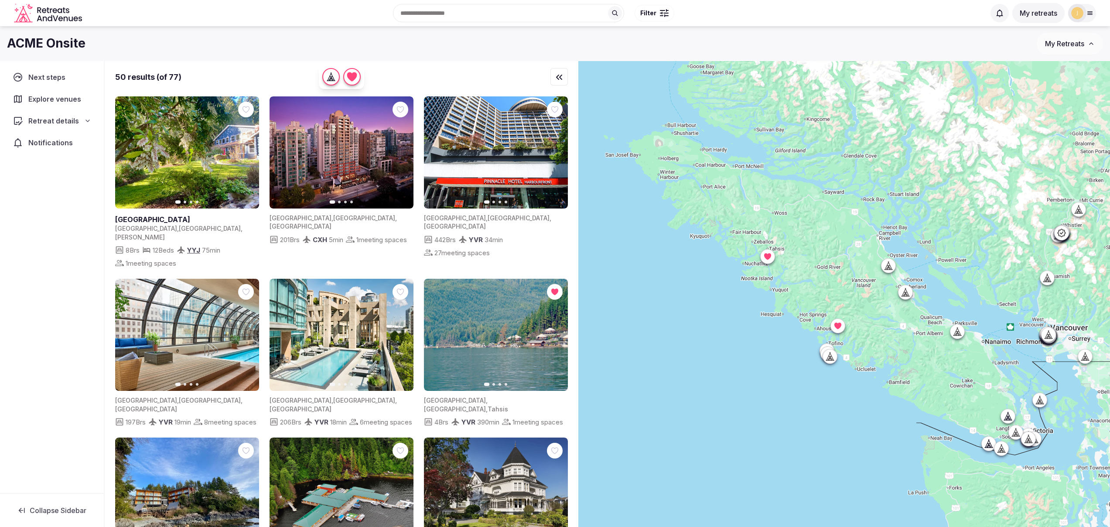
click at [1035, 15] on button "My retreats" at bounding box center [1038, 13] width 52 height 20
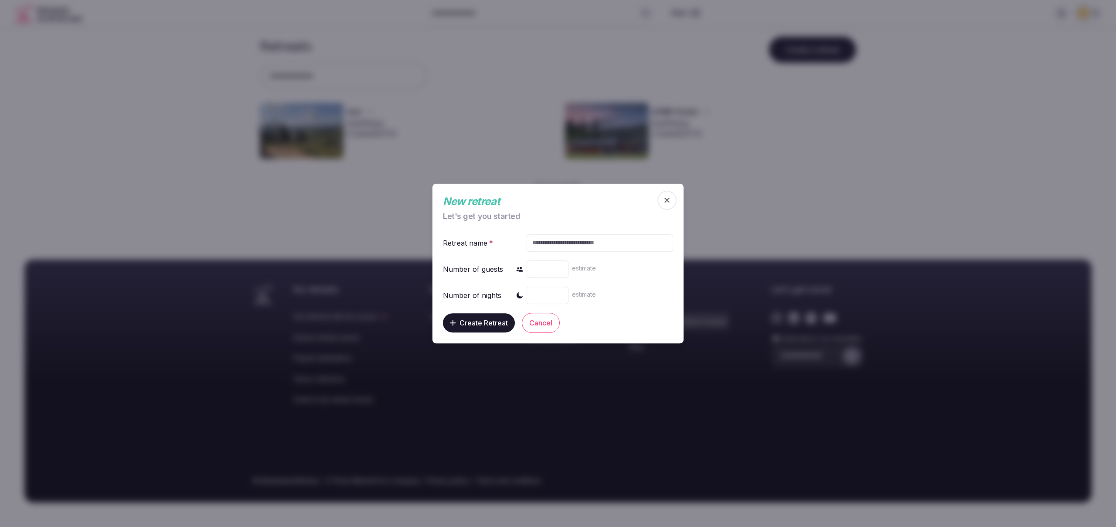
click at [663, 200] on icon "button" at bounding box center [667, 200] width 9 height 9
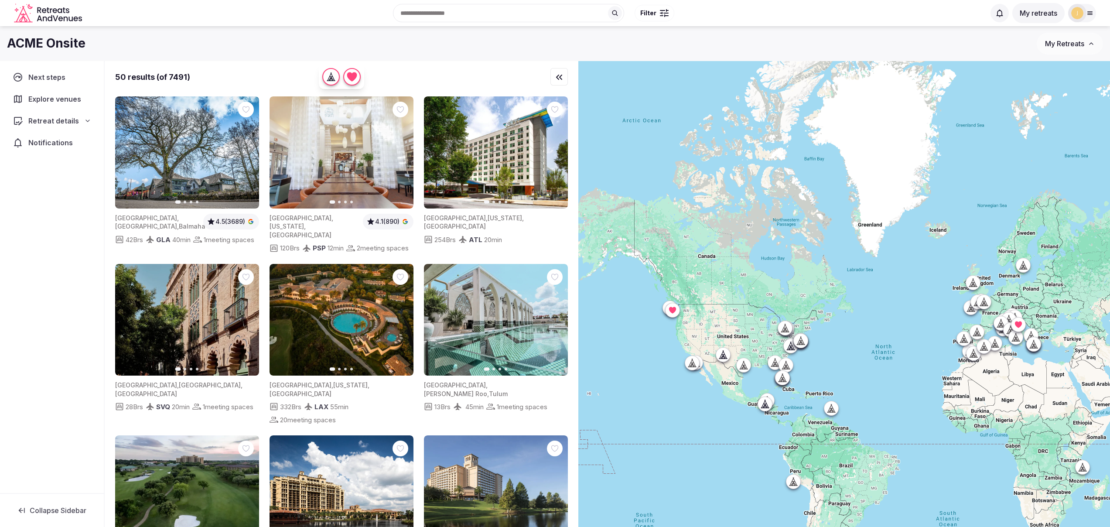
click at [1059, 46] on span "My Retreats" at bounding box center [1064, 43] width 39 height 9
click at [1018, 42] on div "ACME Onsite" at bounding box center [521, 43] width 1029 height 17
click at [1037, 15] on button "My retreats" at bounding box center [1038, 13] width 52 height 20
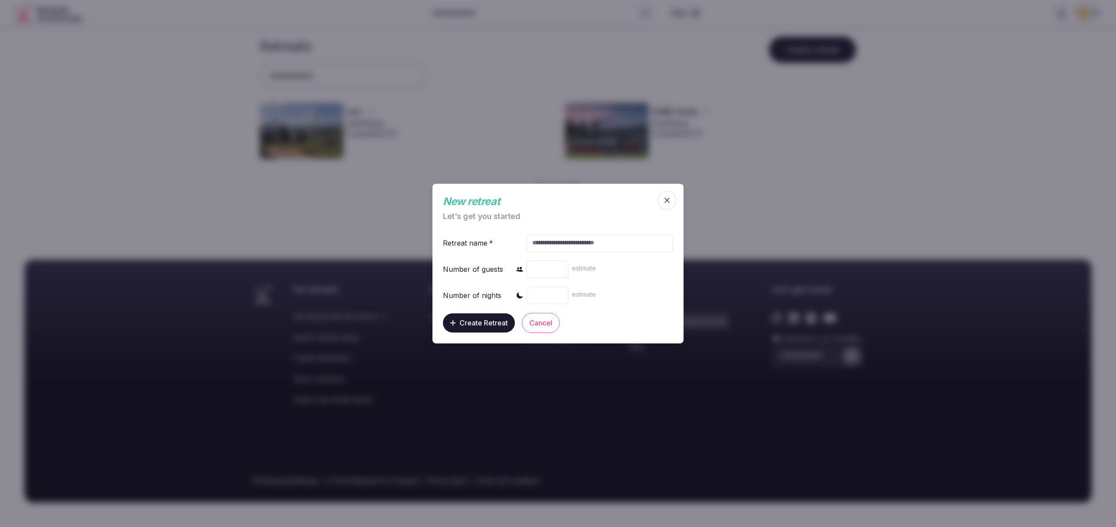
click at [666, 201] on icon "button" at bounding box center [666, 199] width 5 height 5
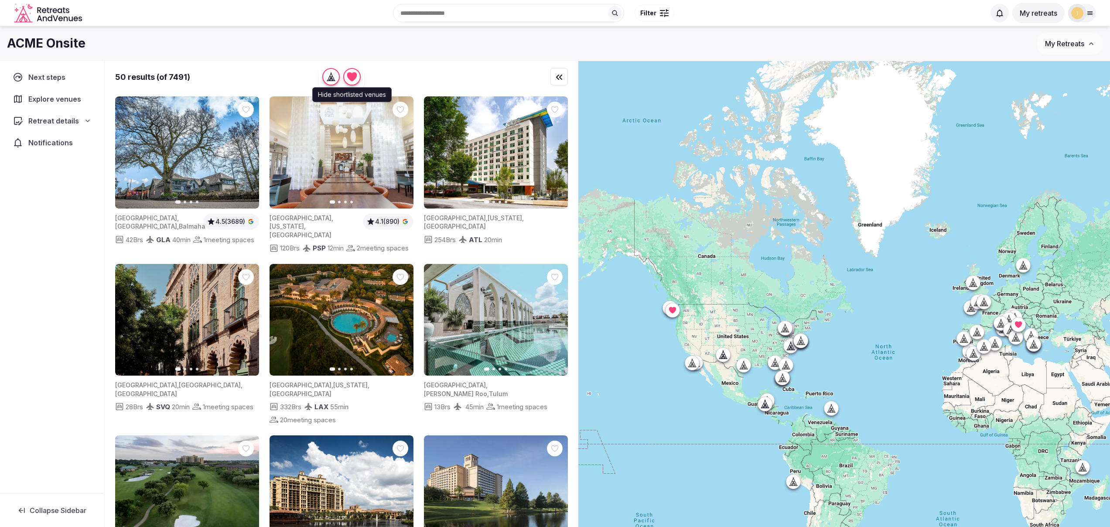
click at [357, 76] on icon "button" at bounding box center [352, 76] width 10 height 9
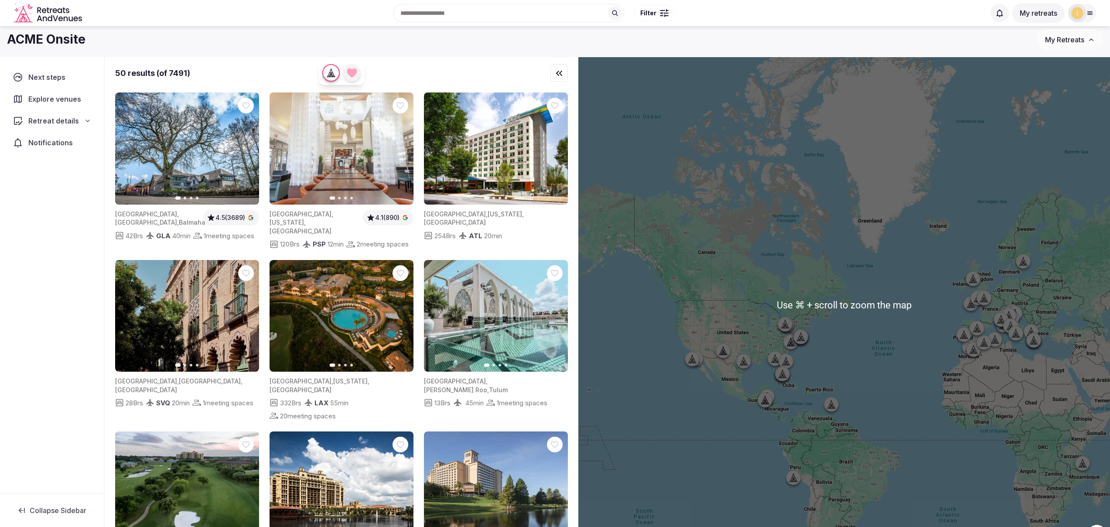
scroll to position [14, 0]
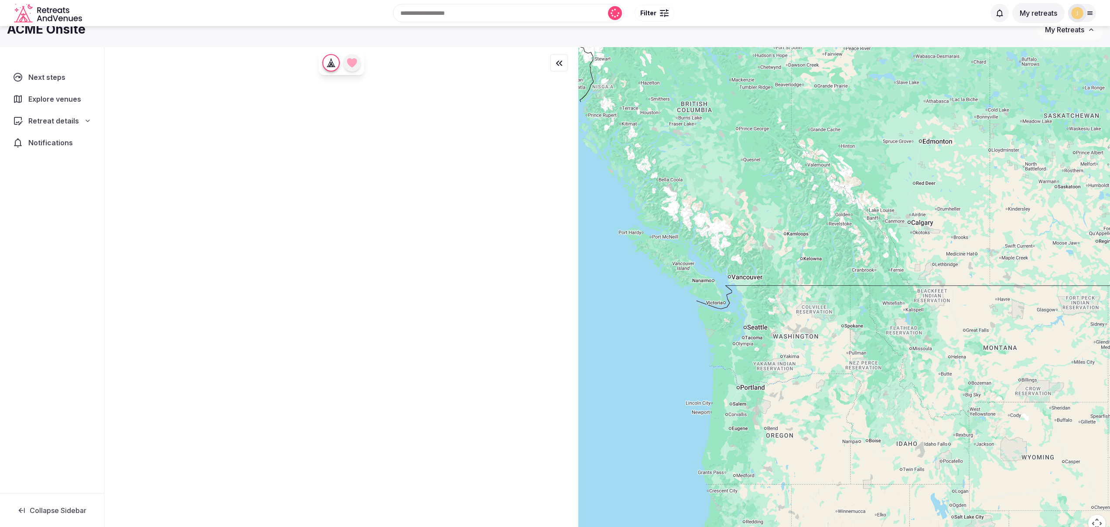
drag, startPoint x: 678, startPoint y: 237, endPoint x: 729, endPoint y: 317, distance: 94.3
click at [728, 315] on div at bounding box center [843, 294] width 531 height 495
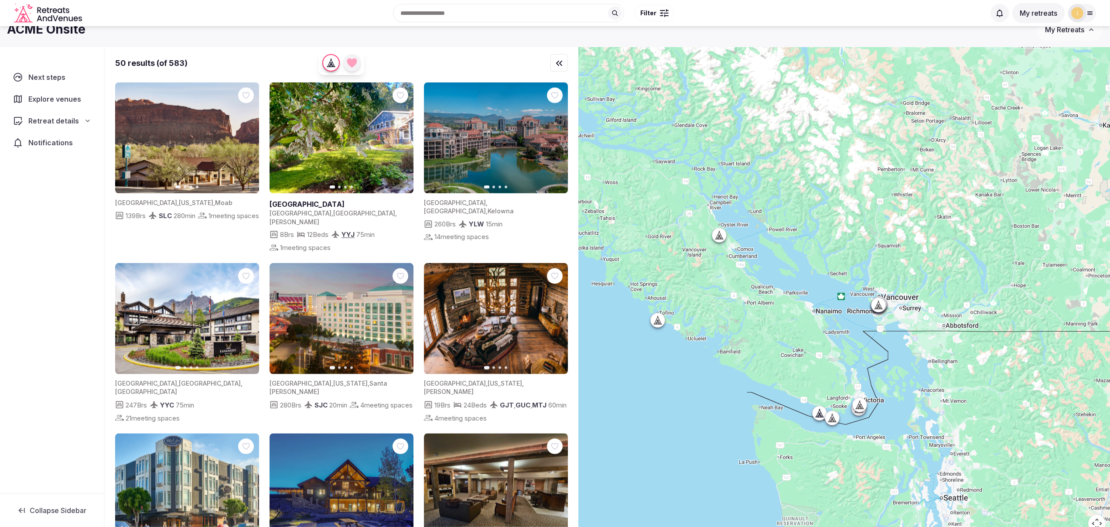
drag, startPoint x: 721, startPoint y: 317, endPoint x: 825, endPoint y: 322, distance: 103.9
click at [824, 322] on div at bounding box center [843, 294] width 531 height 495
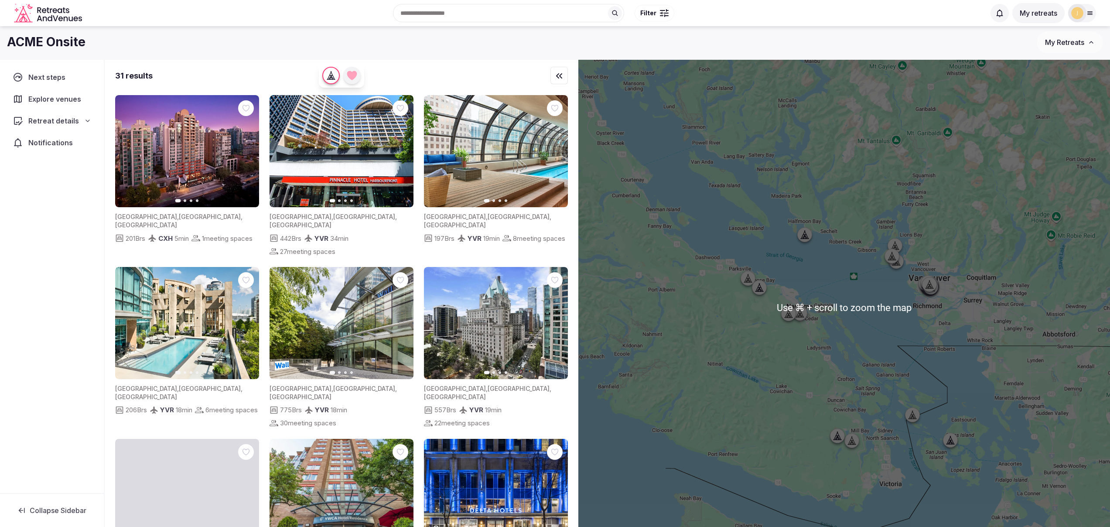
scroll to position [0, 0]
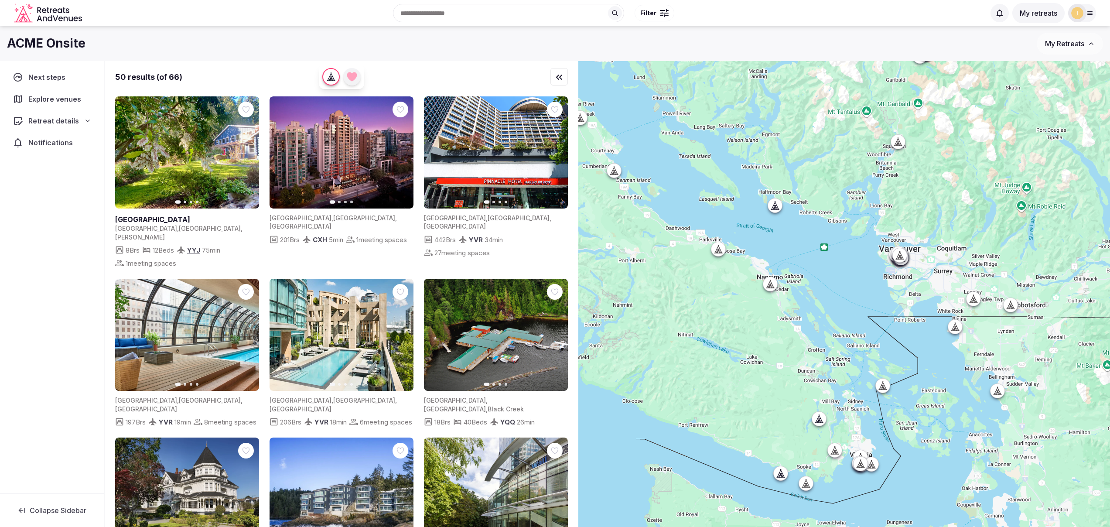
drag, startPoint x: 952, startPoint y: 371, endPoint x: 925, endPoint y: 362, distance: 28.4
click at [923, 341] on div at bounding box center [843, 308] width 531 height 495
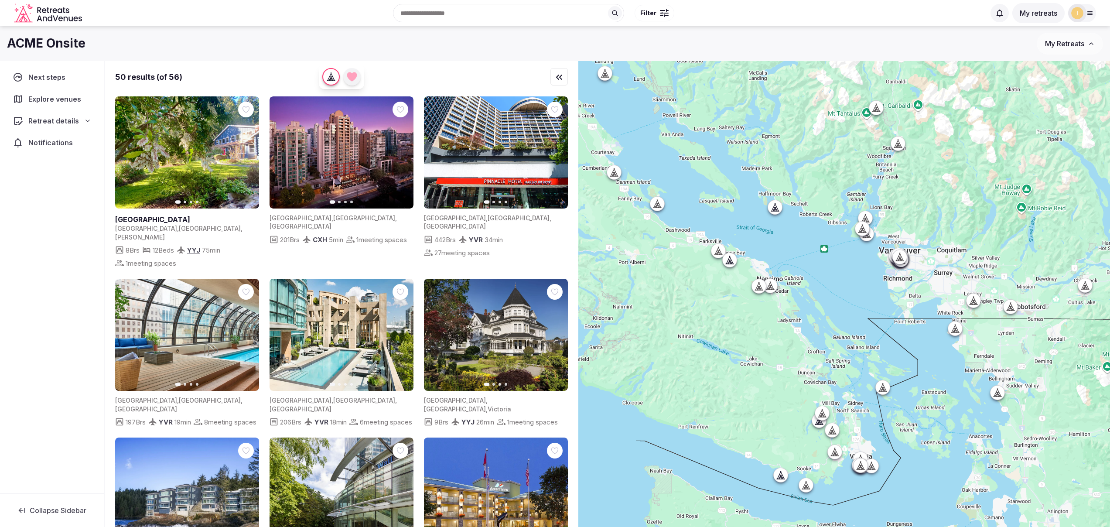
click at [75, 507] on span "Collapse Sidebar" at bounding box center [58, 510] width 57 height 9
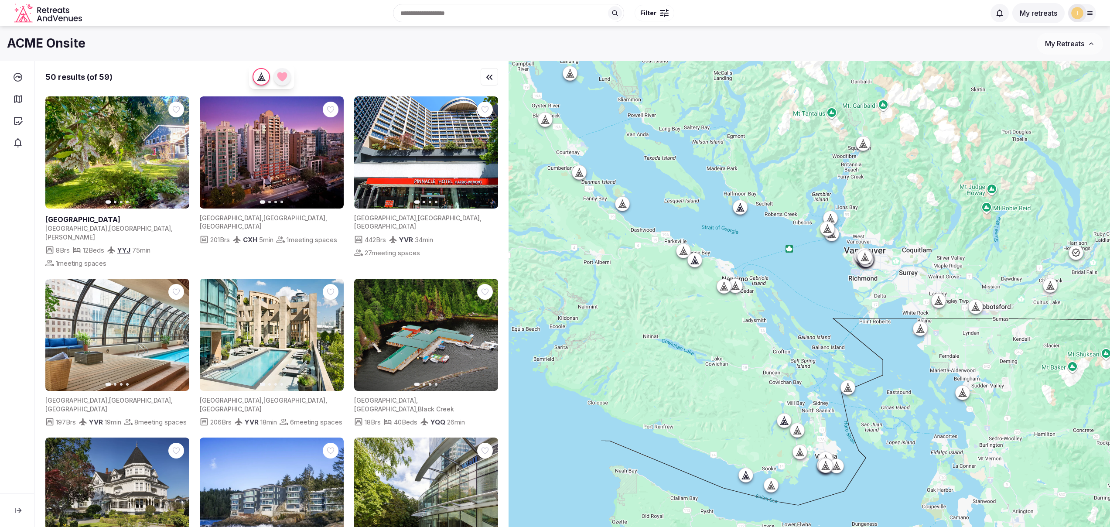
click at [22, 508] on icon at bounding box center [18, 510] width 9 height 9
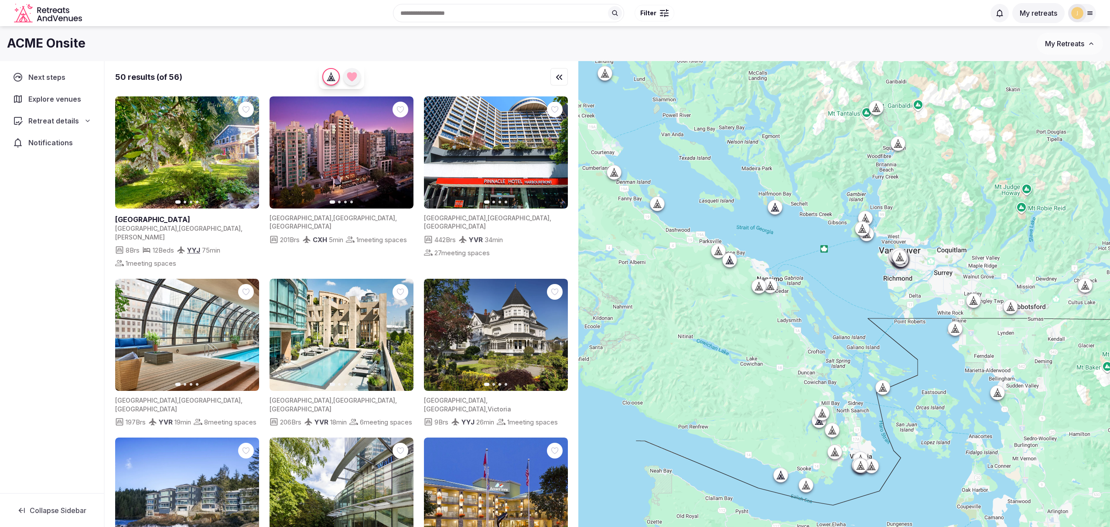
click at [658, 13] on button "Filter" at bounding box center [654, 13] width 40 height 17
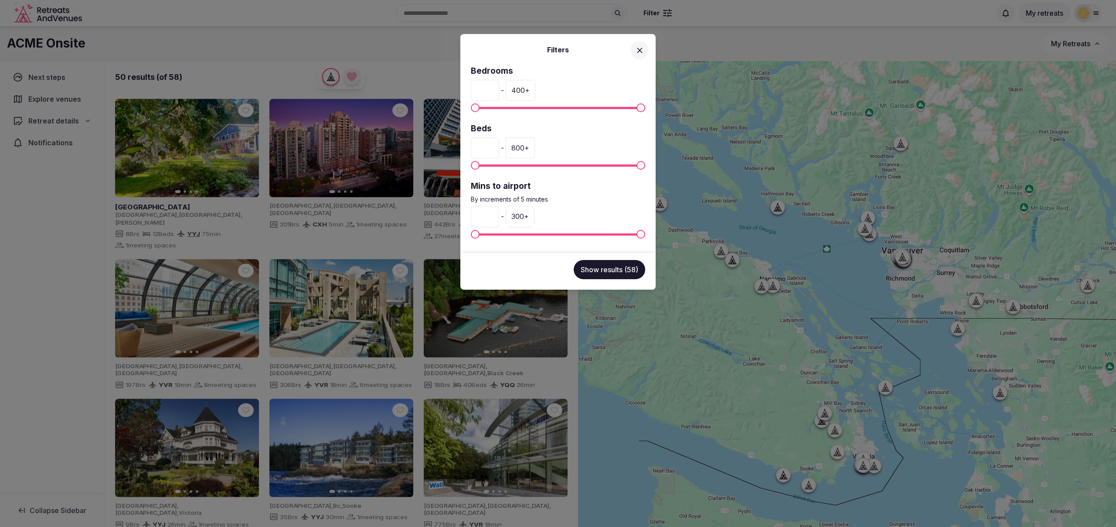
click at [640, 49] on icon at bounding box center [639, 50] width 5 height 5
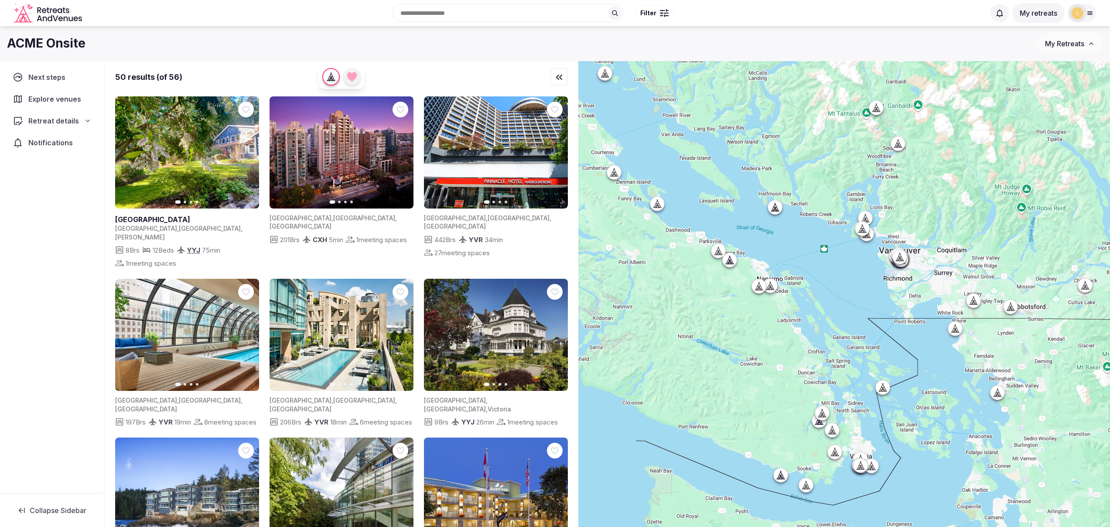
click at [649, 14] on span "Filter" at bounding box center [648, 13] width 16 height 9
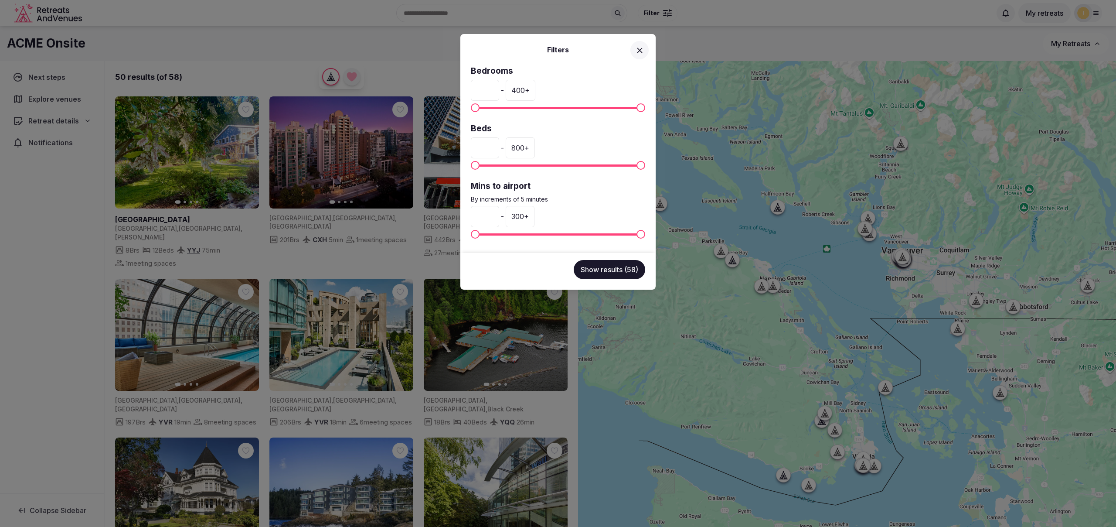
click at [644, 49] on icon at bounding box center [639, 50] width 9 height 9
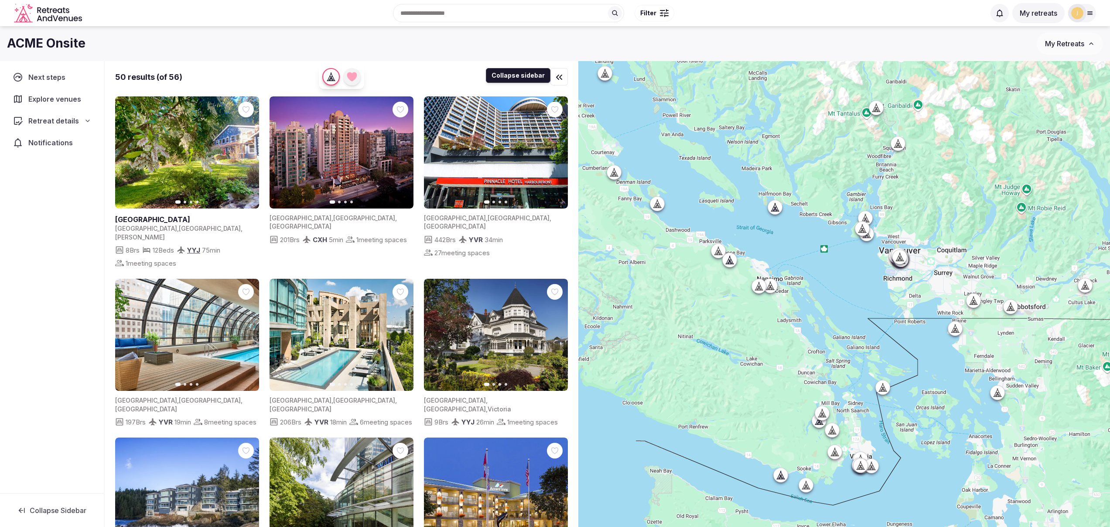
click at [559, 75] on icon "button" at bounding box center [559, 77] width 10 height 10
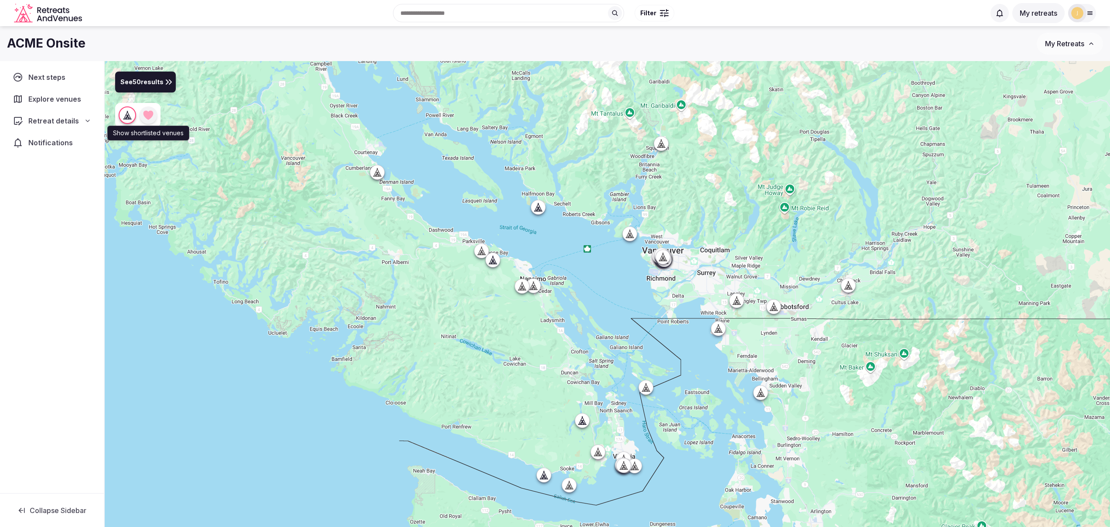
click at [147, 116] on icon "button" at bounding box center [148, 115] width 10 height 9
click at [129, 116] on icon "button" at bounding box center [127, 115] width 9 height 9
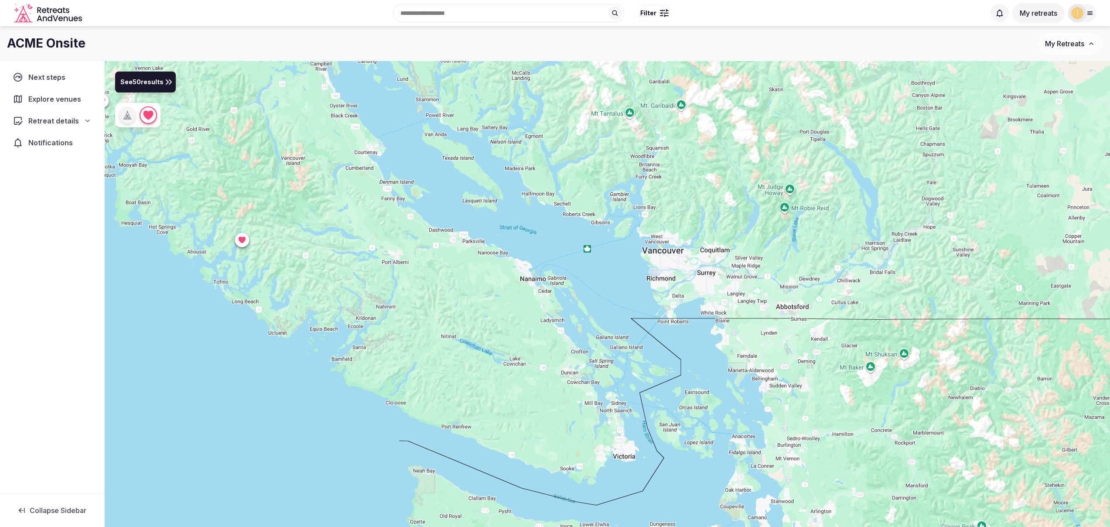
click at [150, 87] on button "See 50 results" at bounding box center [145, 82] width 61 height 21
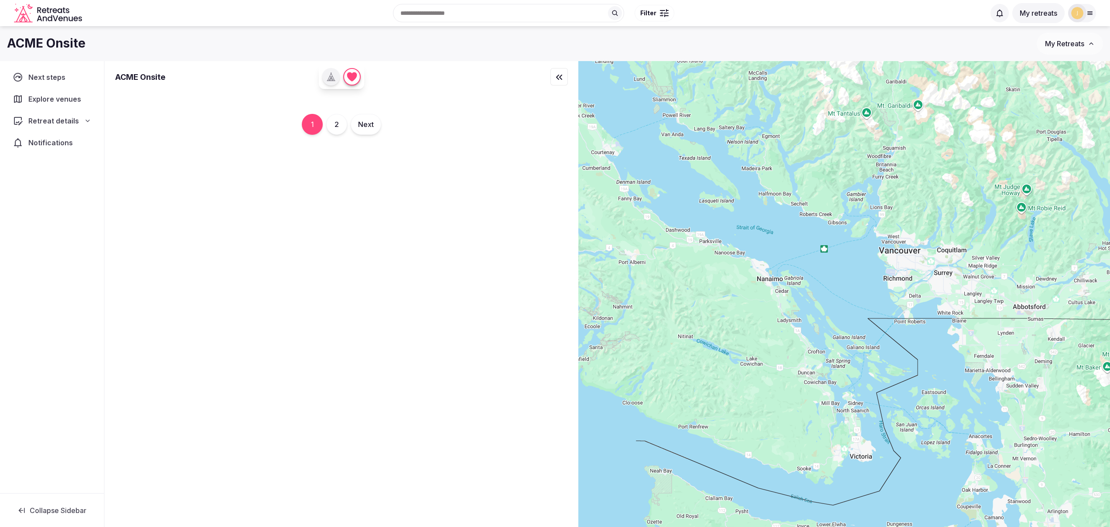
click at [562, 78] on icon "button" at bounding box center [559, 77] width 10 height 10
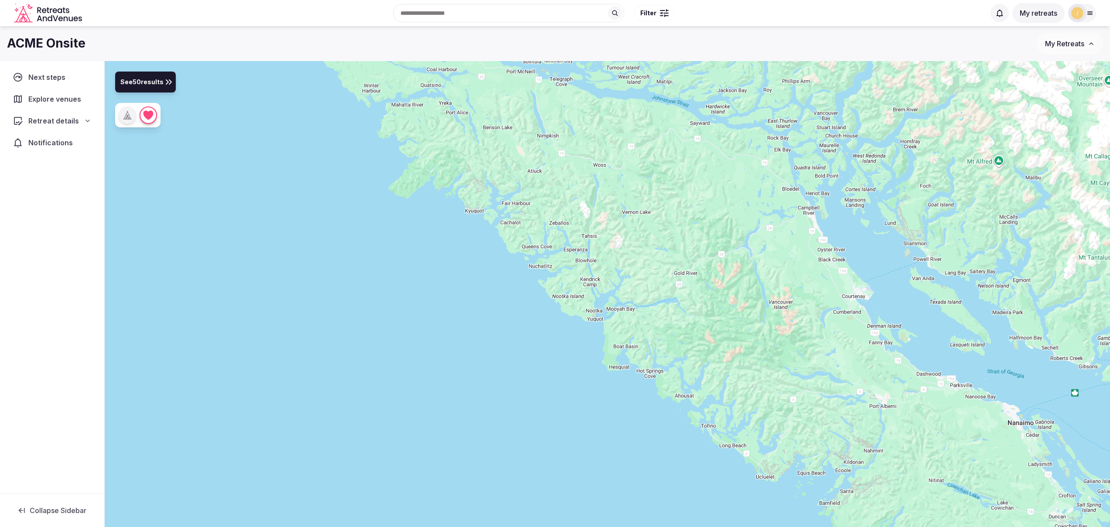
drag, startPoint x: 295, startPoint y: 232, endPoint x: 769, endPoint y: 357, distance: 491.0
click at [769, 357] on div at bounding box center [607, 308] width 1005 height 495
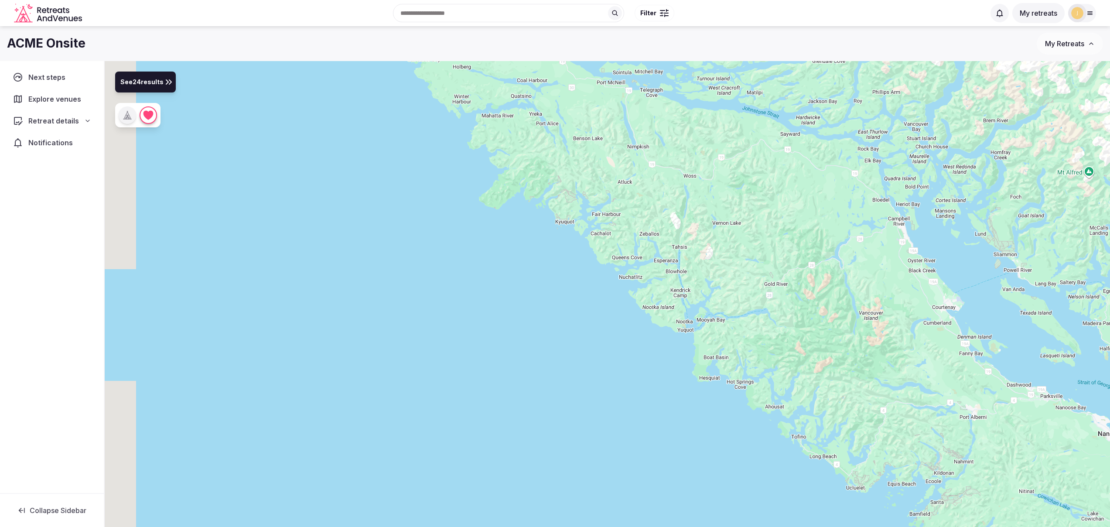
drag, startPoint x: 589, startPoint y: 203, endPoint x: 691, endPoint y: 229, distance: 104.9
click at [691, 229] on div at bounding box center [607, 308] width 1005 height 495
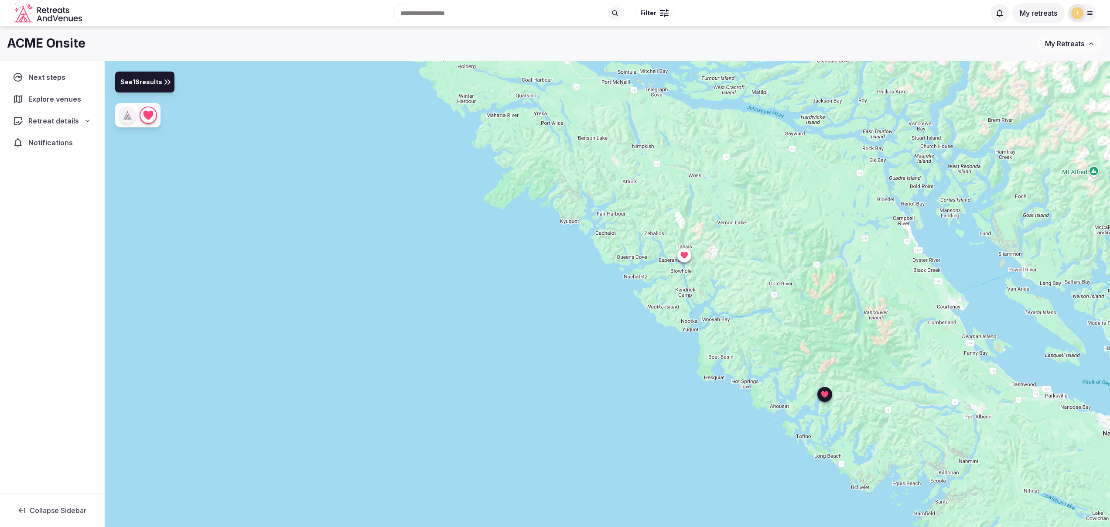
click at [157, 85] on span "See 16 results" at bounding box center [141, 83] width 42 height 10
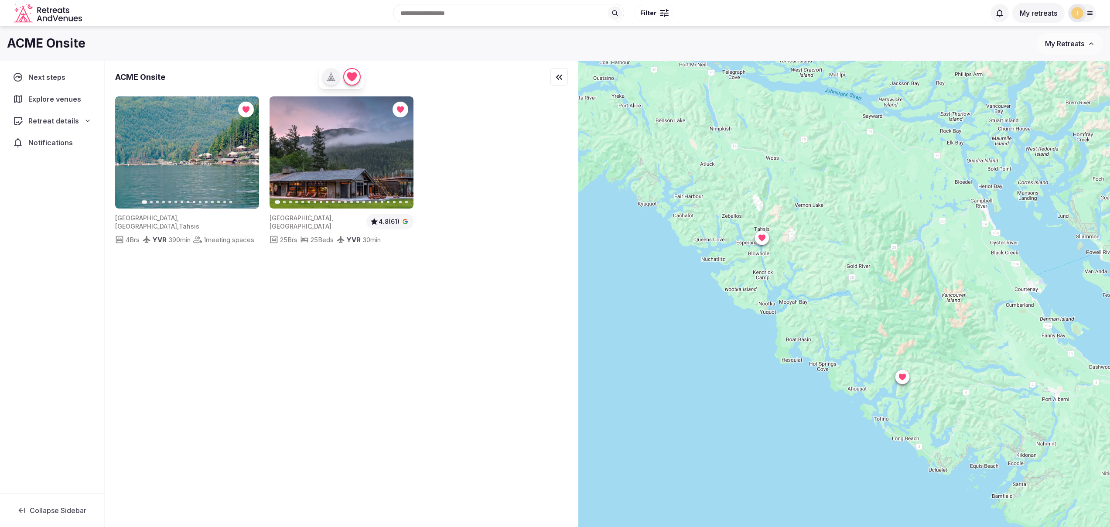
drag, startPoint x: 855, startPoint y: 270, endPoint x: 697, endPoint y: 251, distance: 158.6
click at [697, 251] on div at bounding box center [843, 308] width 531 height 495
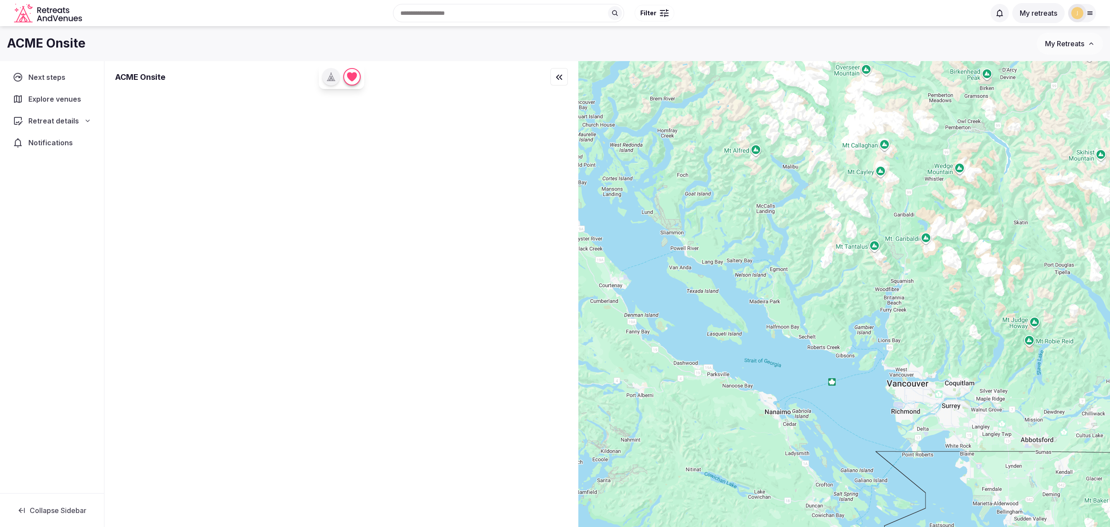
drag, startPoint x: 873, startPoint y: 282, endPoint x: 452, endPoint y: 281, distance: 421.6
click at [452, 281] on div "ACME Onsite ← Move left → Move right ↑ Move up ↓ Move down + Zoom in - Zoom out…" at bounding box center [607, 308] width 1005 height 495
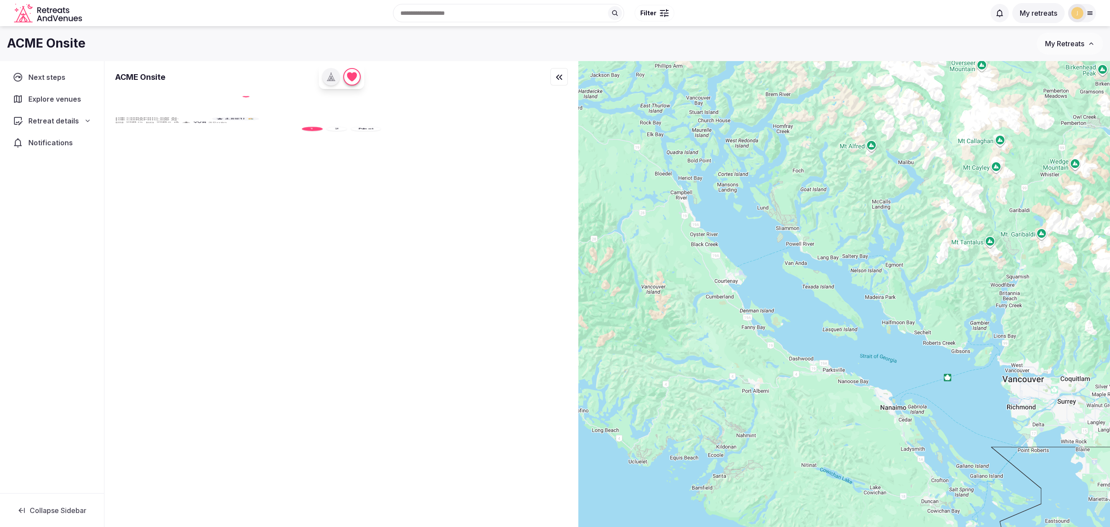
drag, startPoint x: 648, startPoint y: 317, endPoint x: 939, endPoint y: 306, distance: 291.0
click at [925, 306] on div at bounding box center [843, 308] width 531 height 495
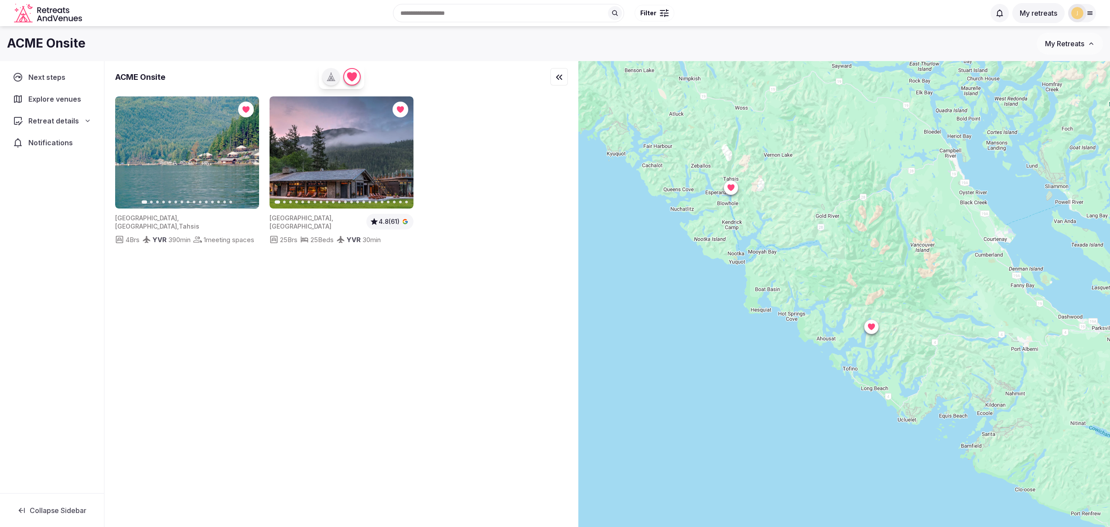
drag, startPoint x: 910, startPoint y: 298, endPoint x: 889, endPoint y: 275, distance: 31.5
click at [889, 274] on div at bounding box center [843, 308] width 531 height 495
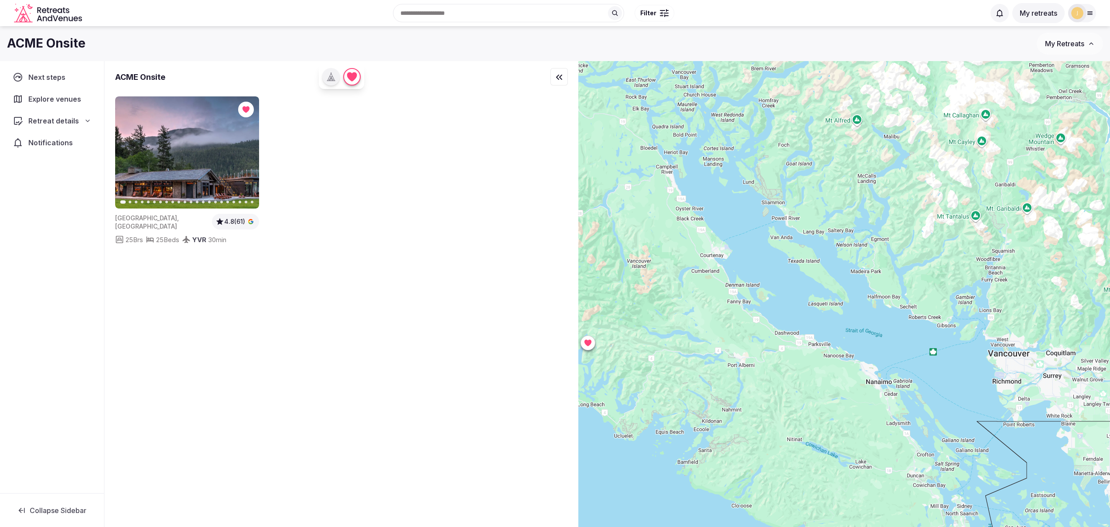
drag, startPoint x: 825, startPoint y: 273, endPoint x: 575, endPoint y: 284, distance: 249.6
click at [575, 284] on div "ACME Onsite Previous slide Next slide Canada , British Columbia 4.8 (61) 25 Brs…" at bounding box center [607, 308] width 1005 height 495
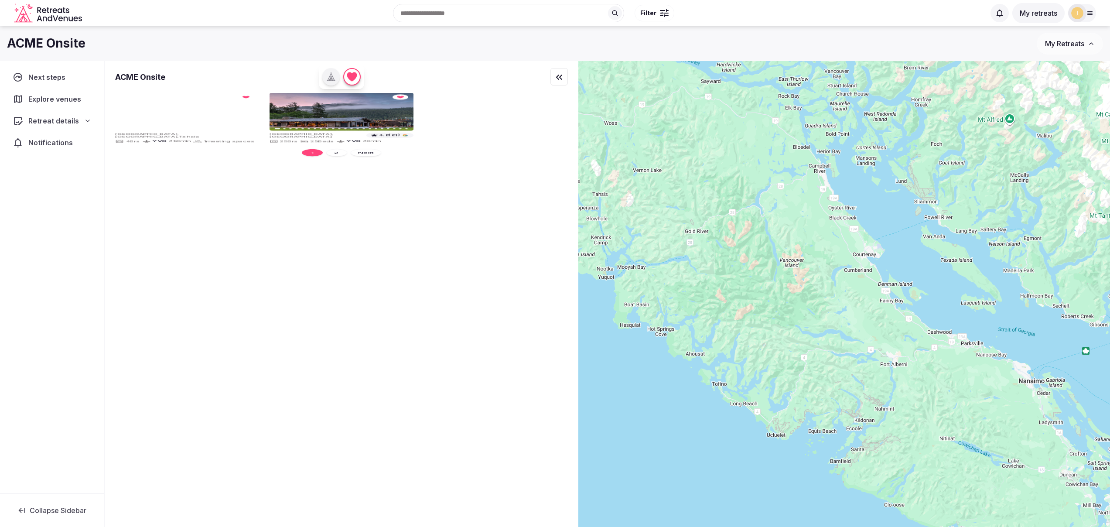
drag, startPoint x: 671, startPoint y: 277, endPoint x: 984, endPoint y: 274, distance: 313.0
click at [984, 274] on div at bounding box center [843, 308] width 531 height 495
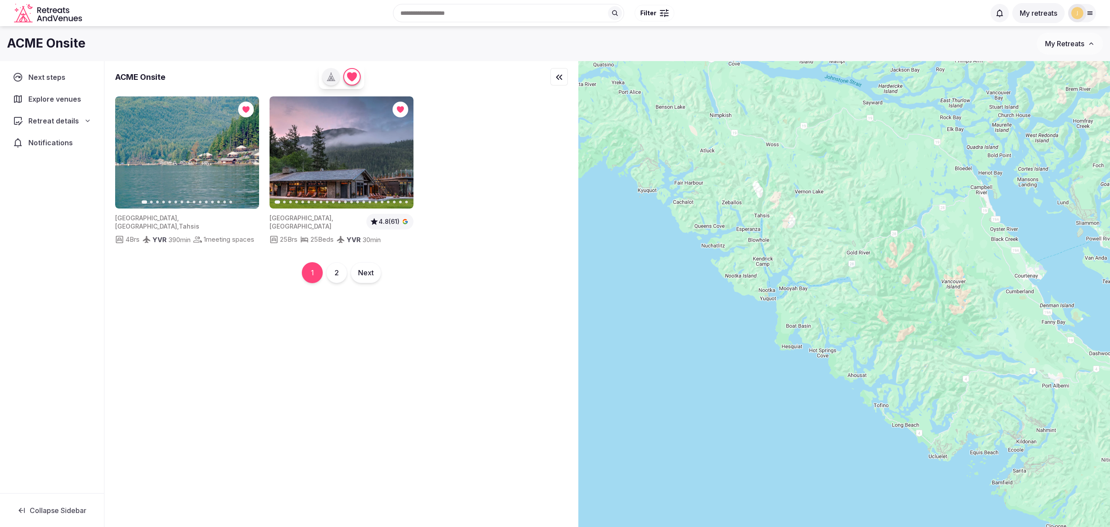
drag, startPoint x: 885, startPoint y: 276, endPoint x: 885, endPoint y: 300, distance: 24.0
click at [885, 300] on div at bounding box center [843, 308] width 531 height 495
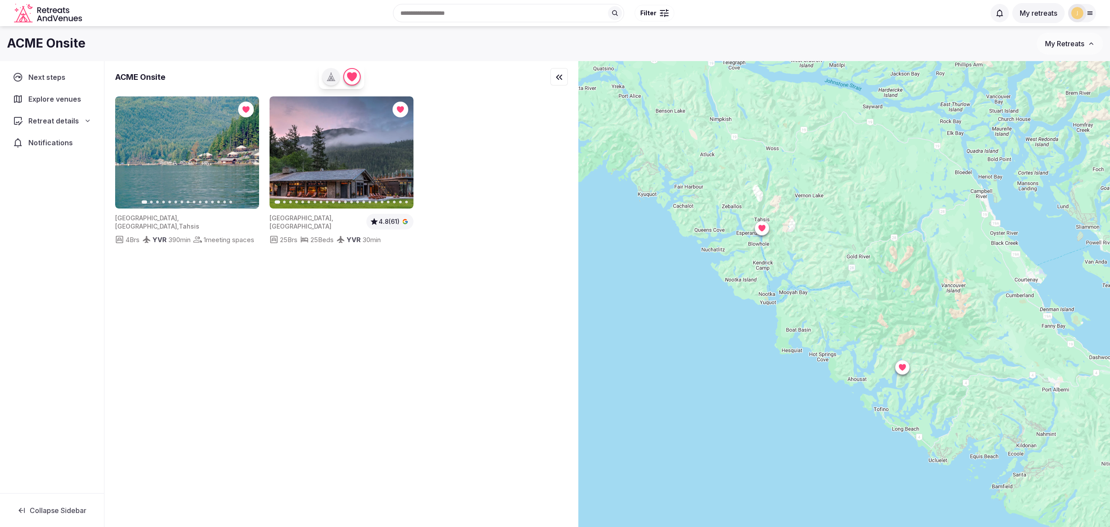
click at [849, 296] on div at bounding box center [843, 308] width 531 height 495
drag, startPoint x: 915, startPoint y: 354, endPoint x: 565, endPoint y: 307, distance: 353.7
click at [557, 305] on div "ACME Onsite Previous slide Next slide Canada , British Columbia , Tahsis 4 Brs …" at bounding box center [607, 308] width 1005 height 495
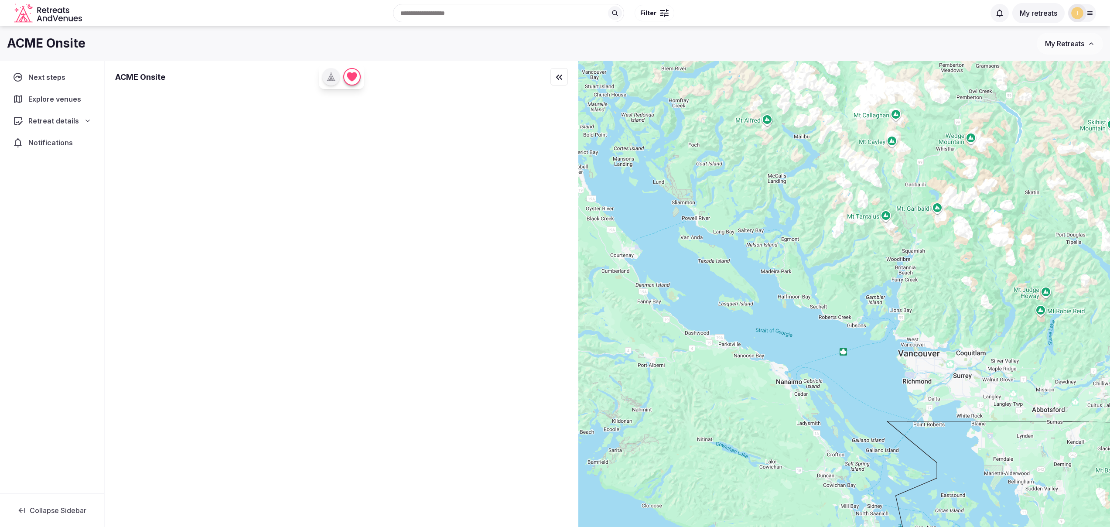
drag, startPoint x: 852, startPoint y: 316, endPoint x: 433, endPoint y: 294, distance: 419.6
click at [433, 294] on div "ACME Onsite ← Move left → Move right ↑ Move up ↓ Move down + Zoom in - Zoom out…" at bounding box center [607, 308] width 1005 height 495
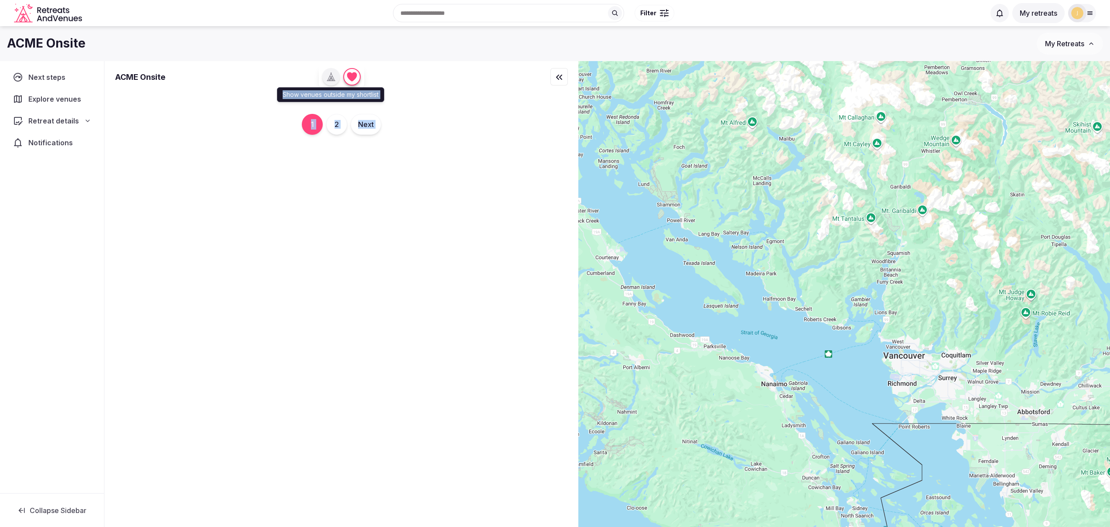
click at [331, 78] on icon "button" at bounding box center [330, 79] width 2 height 3
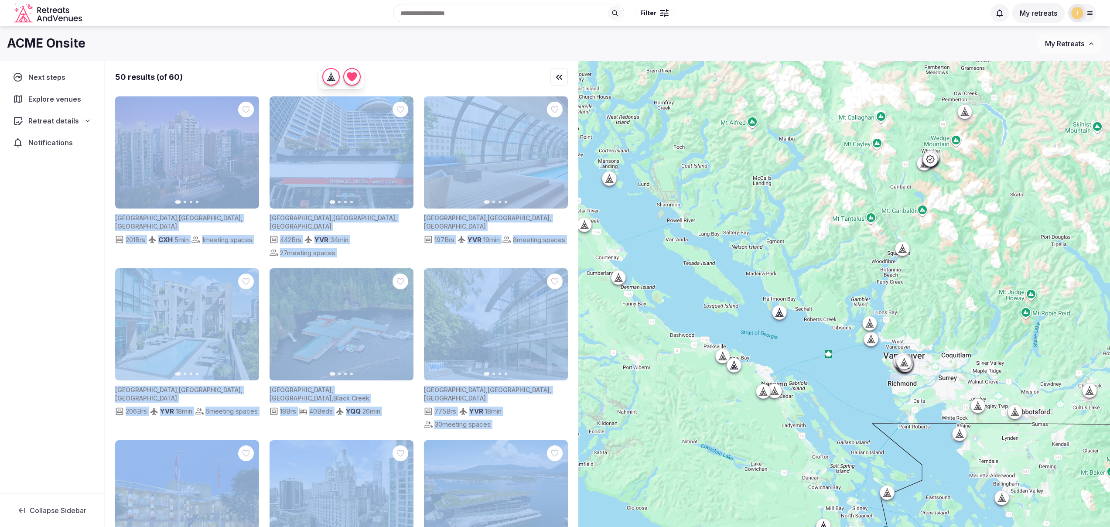
click at [356, 76] on icon "button" at bounding box center [352, 76] width 10 height 9
click at [355, 77] on icon "button" at bounding box center [352, 76] width 10 height 9
click at [647, 12] on span "Filter" at bounding box center [648, 13] width 16 height 9
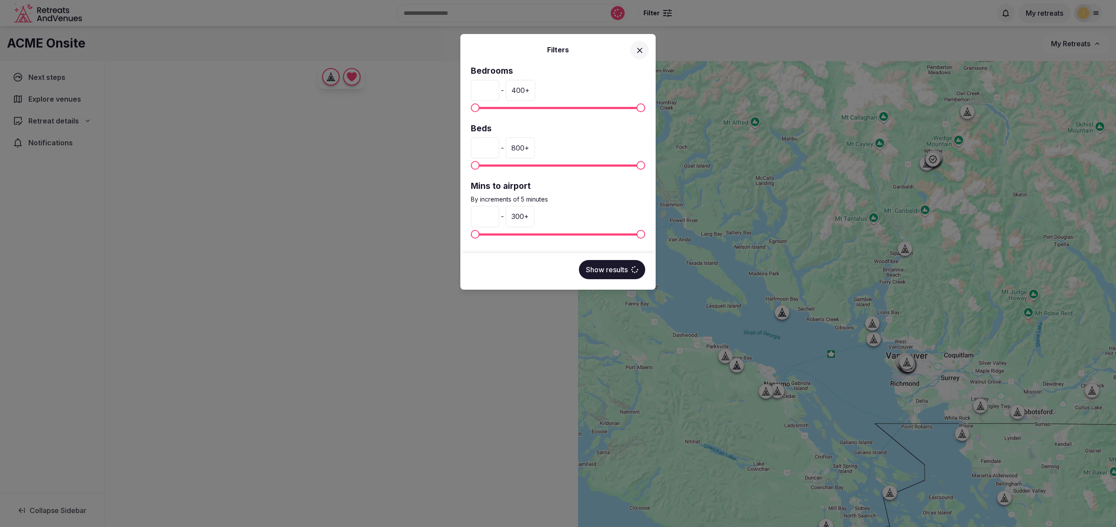
click at [647, 12] on div "Filters Bedrooms * - 400 + Beds * - 800 + Mins to airport By increments of 5 mi…" at bounding box center [558, 263] width 1116 height 527
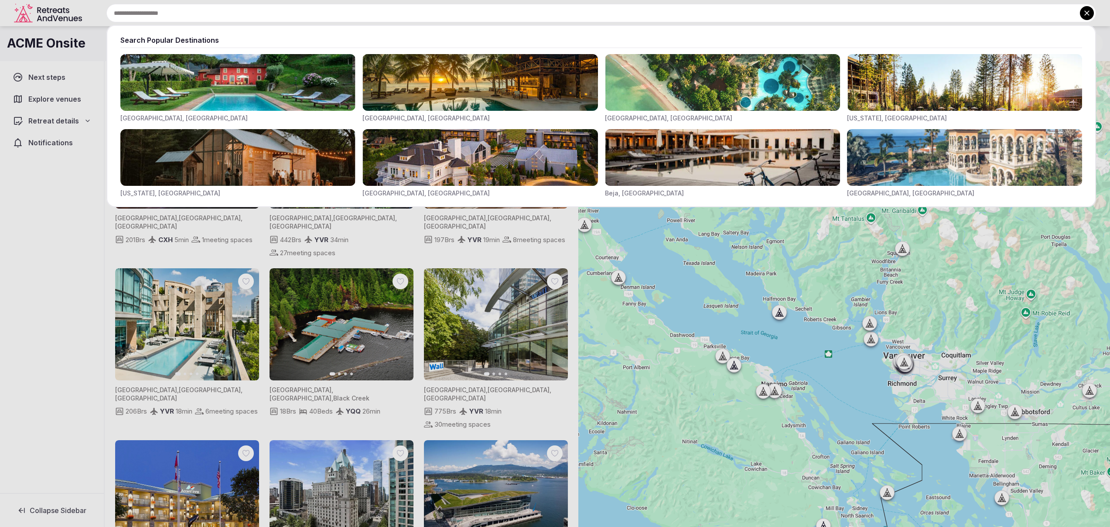
click at [429, 13] on input "text" at bounding box center [600, 13] width 989 height 18
click at [258, 89] on img "Visit venues for Toscana, Italy" at bounding box center [237, 82] width 235 height 57
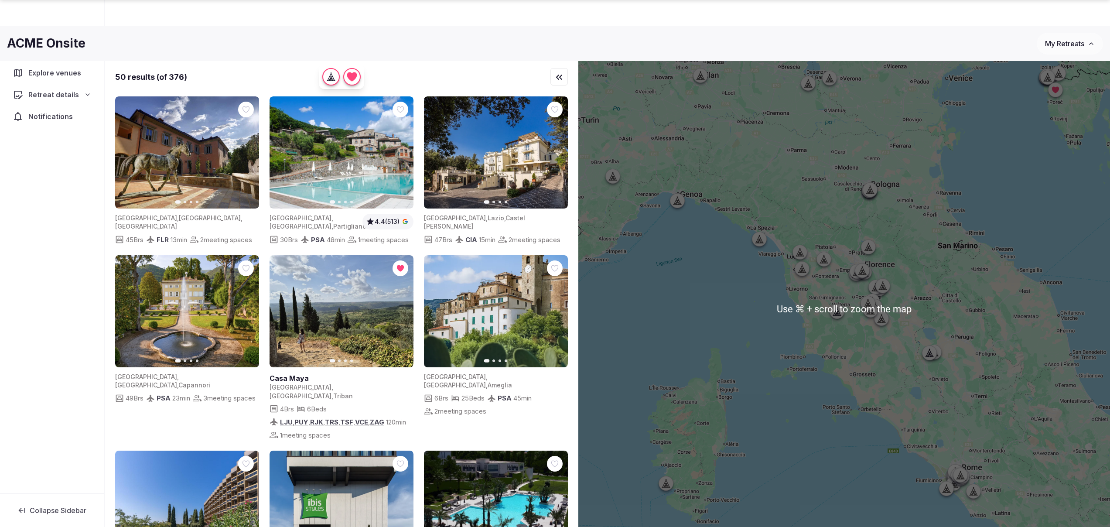
scroll to position [65, 0]
